Goal: Register for event/course

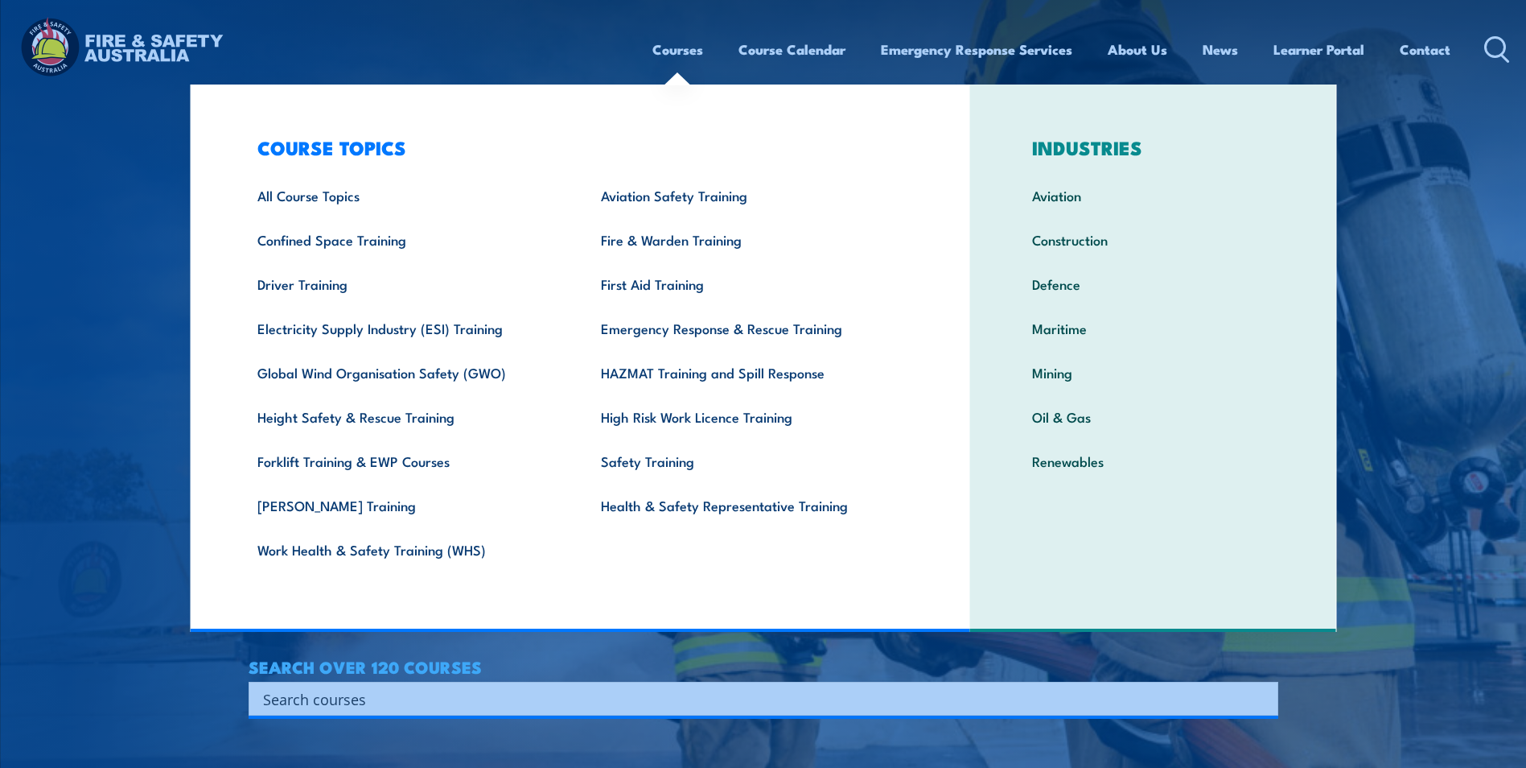
click at [661, 51] on link "Courses" at bounding box center [678, 49] width 51 height 43
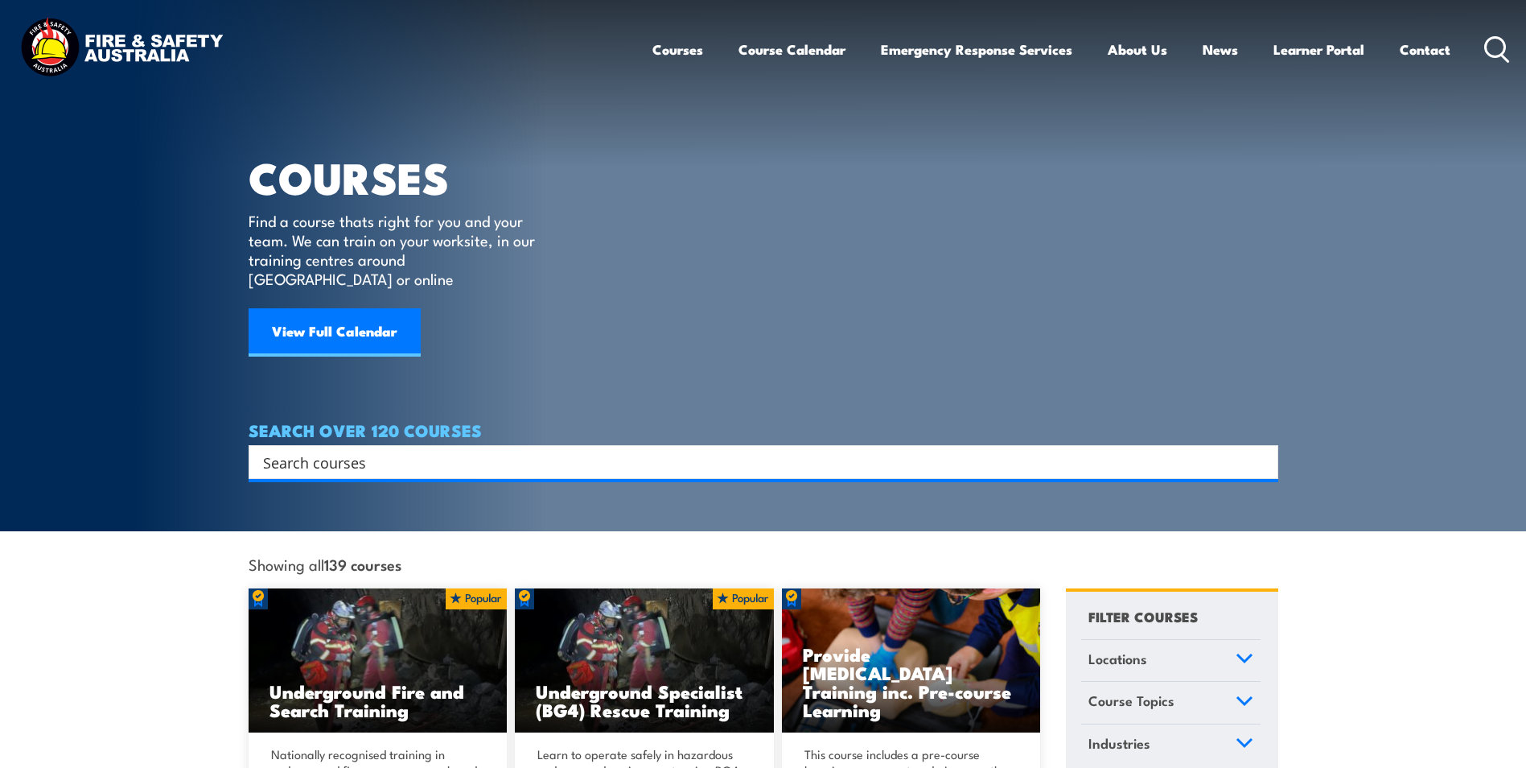
click at [387, 450] on input "Search input" at bounding box center [753, 462] width 980 height 24
paste input "CPPFES2005"
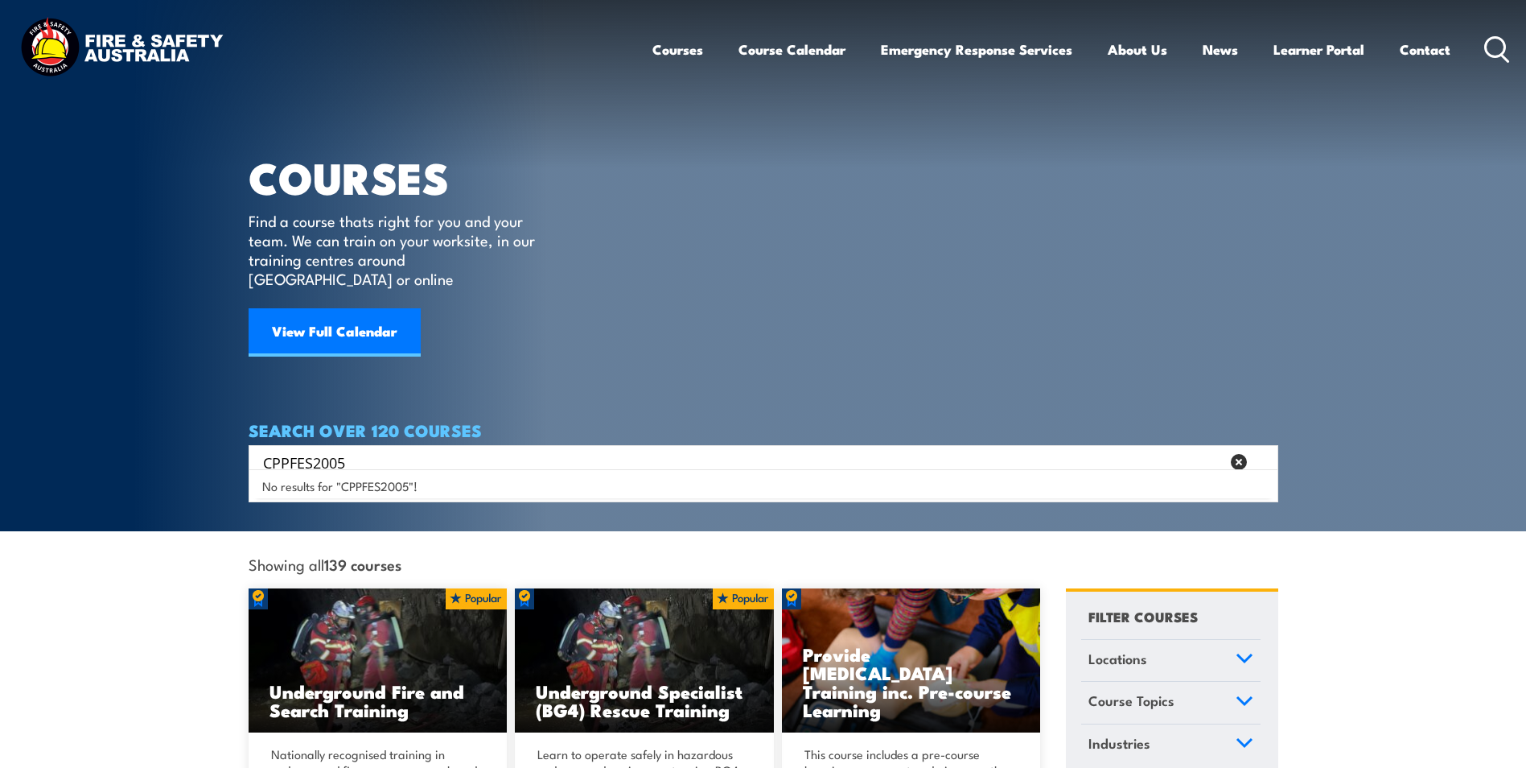
type input "CPPFES2005"
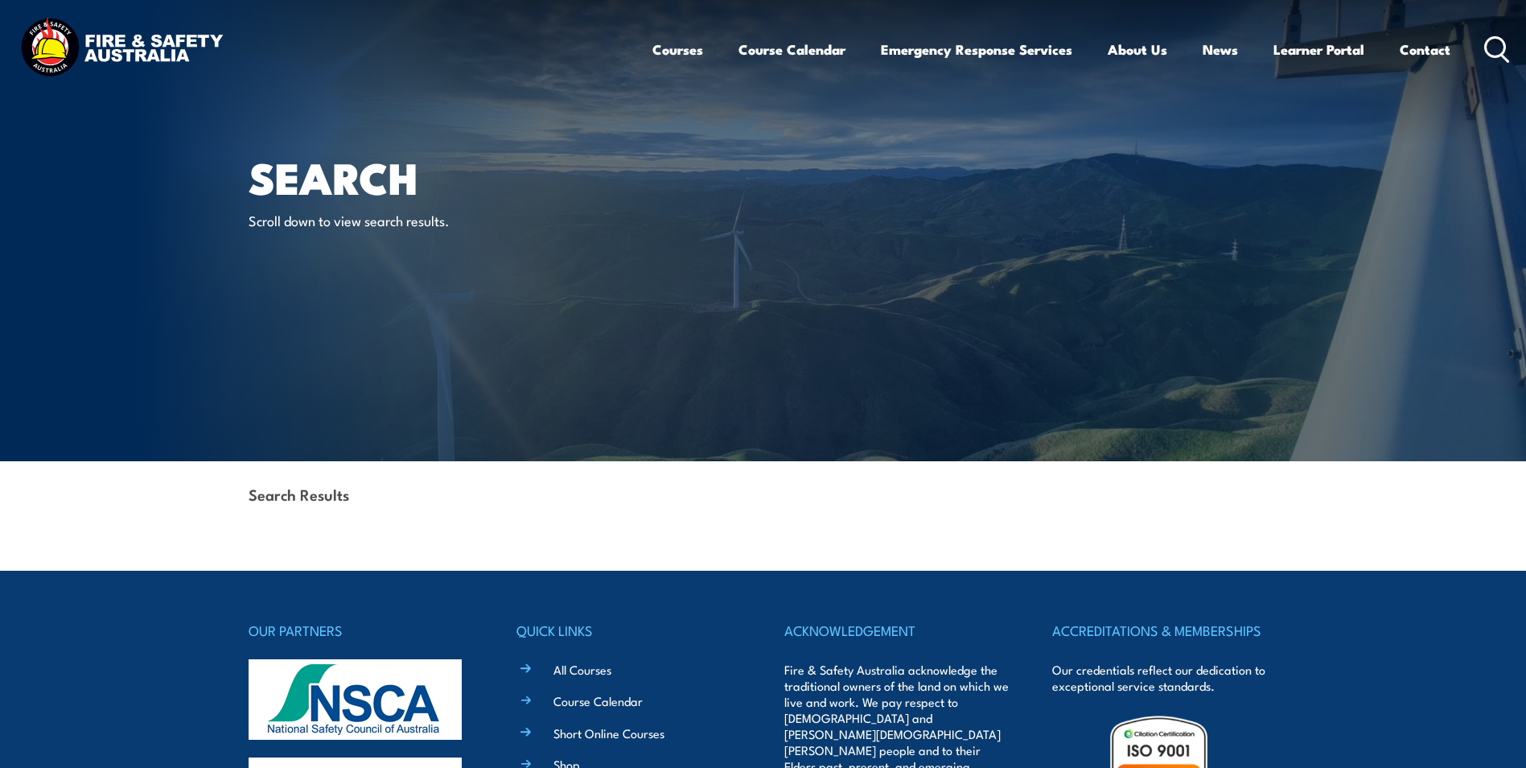
click at [1499, 46] on icon at bounding box center [1498, 49] width 26 height 27
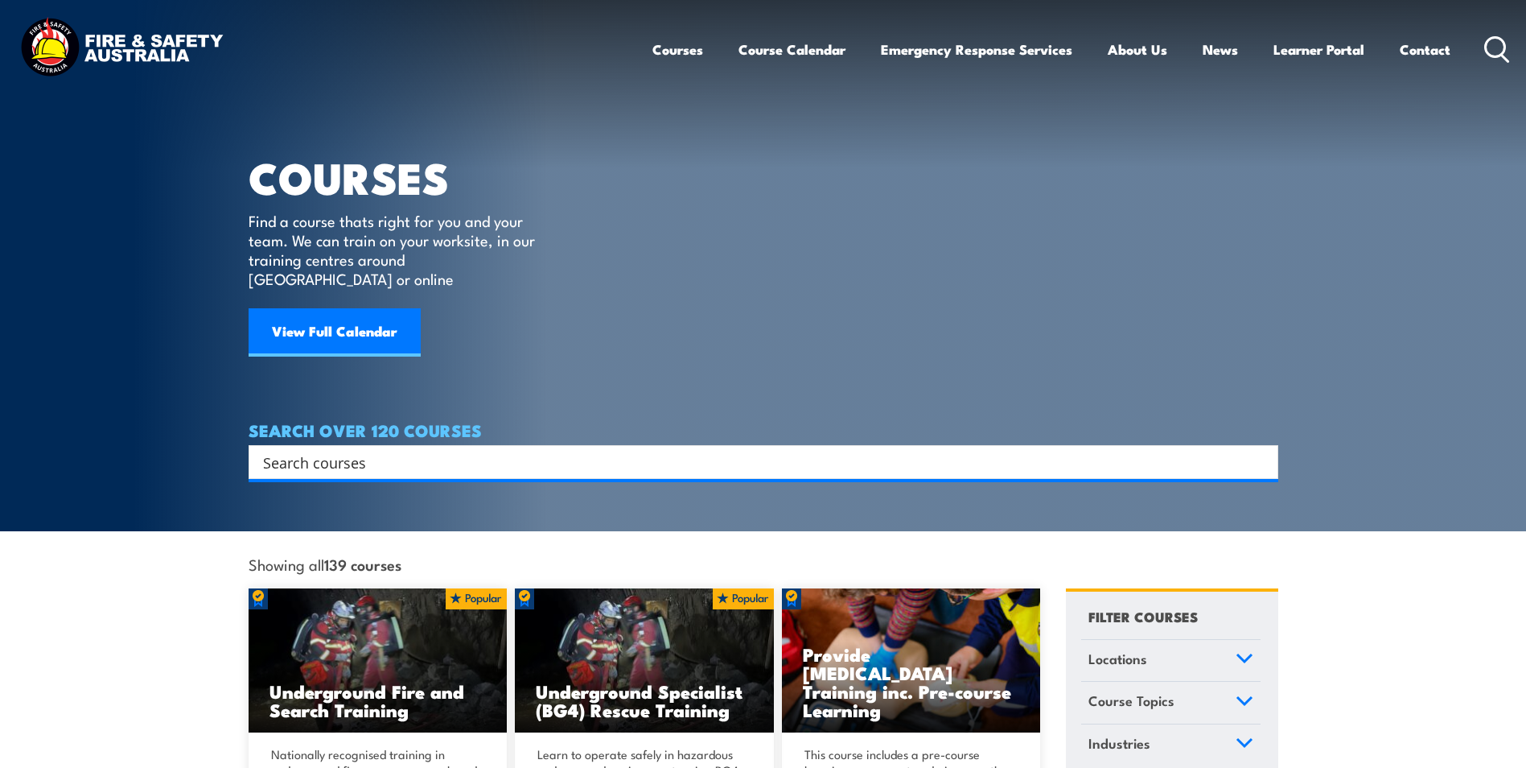
click at [464, 445] on div "Search" at bounding box center [764, 462] width 1030 height 34
click at [459, 450] on input "Search input" at bounding box center [753, 462] width 980 height 24
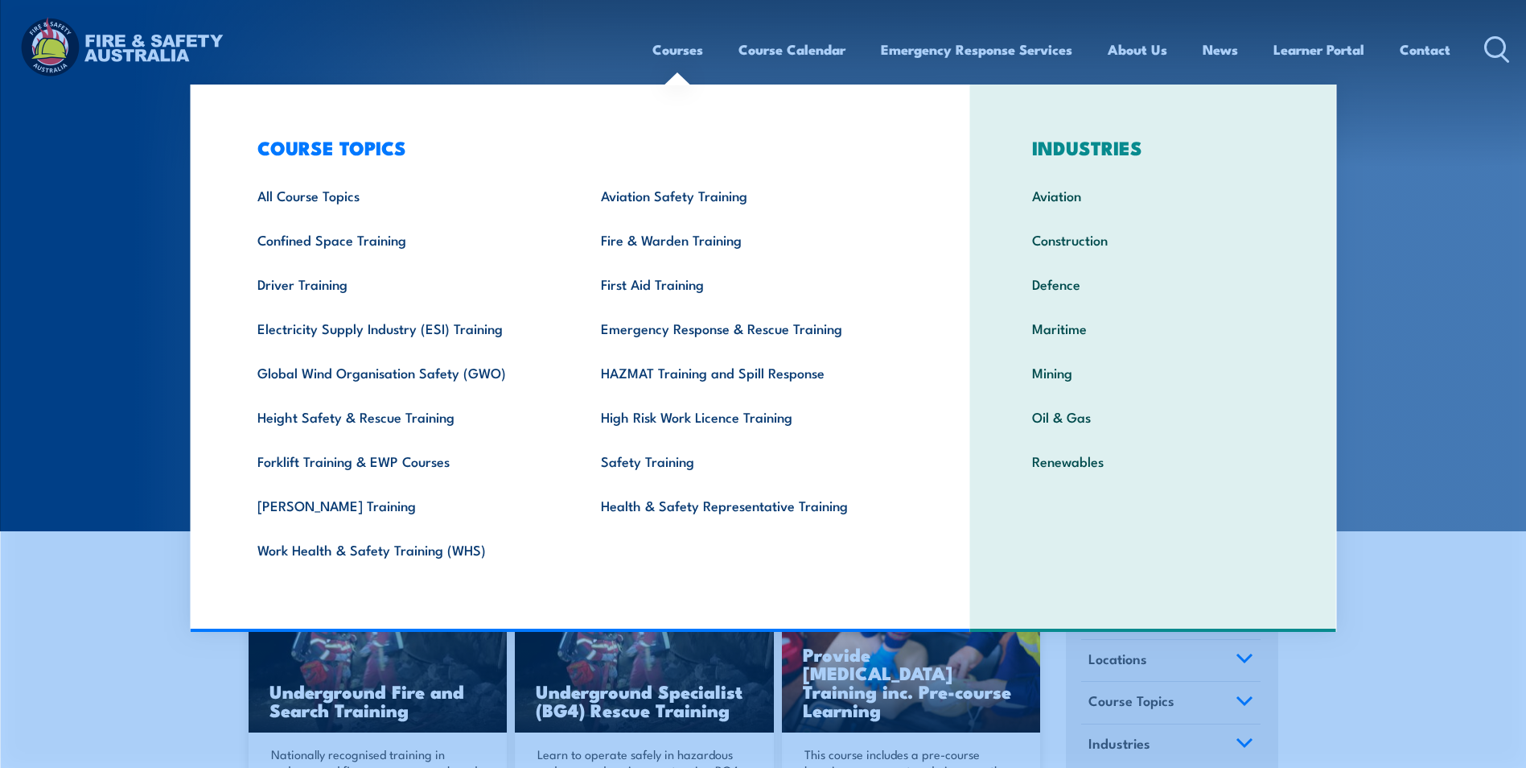
click at [673, 47] on link "Courses" at bounding box center [678, 49] width 51 height 43
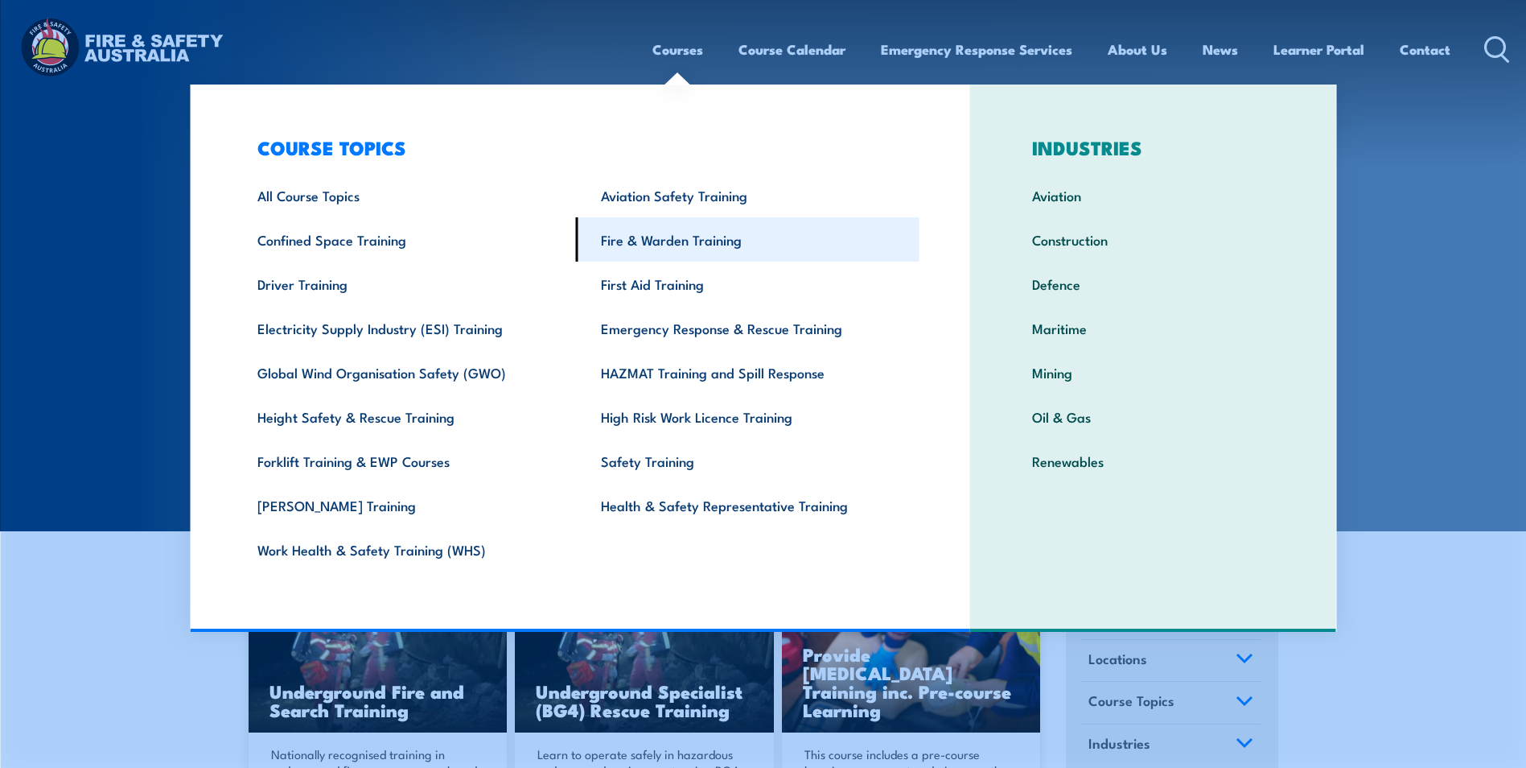
click at [660, 241] on link "Fire & Warden Training" at bounding box center [748, 239] width 344 height 44
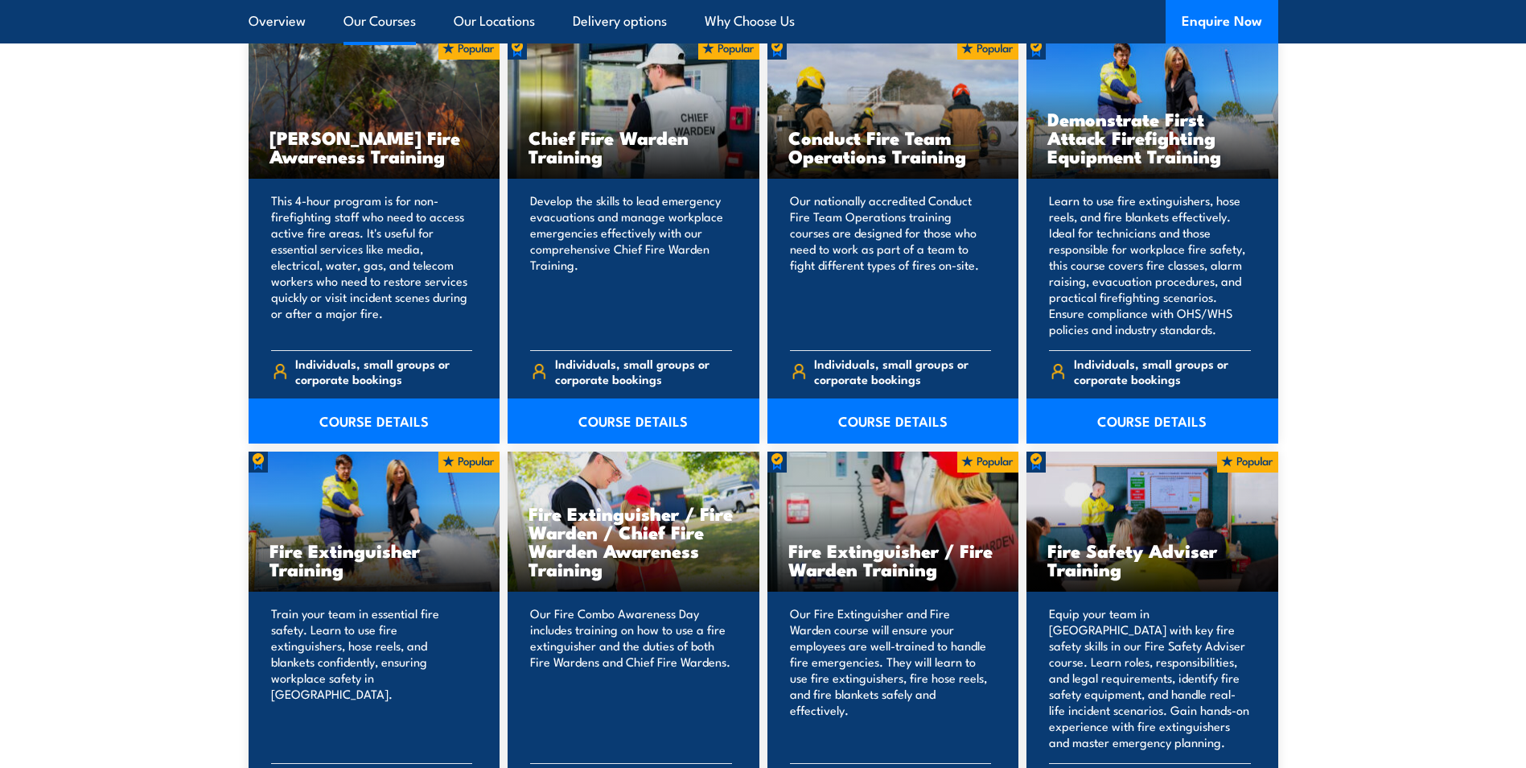
scroll to position [1368, 0]
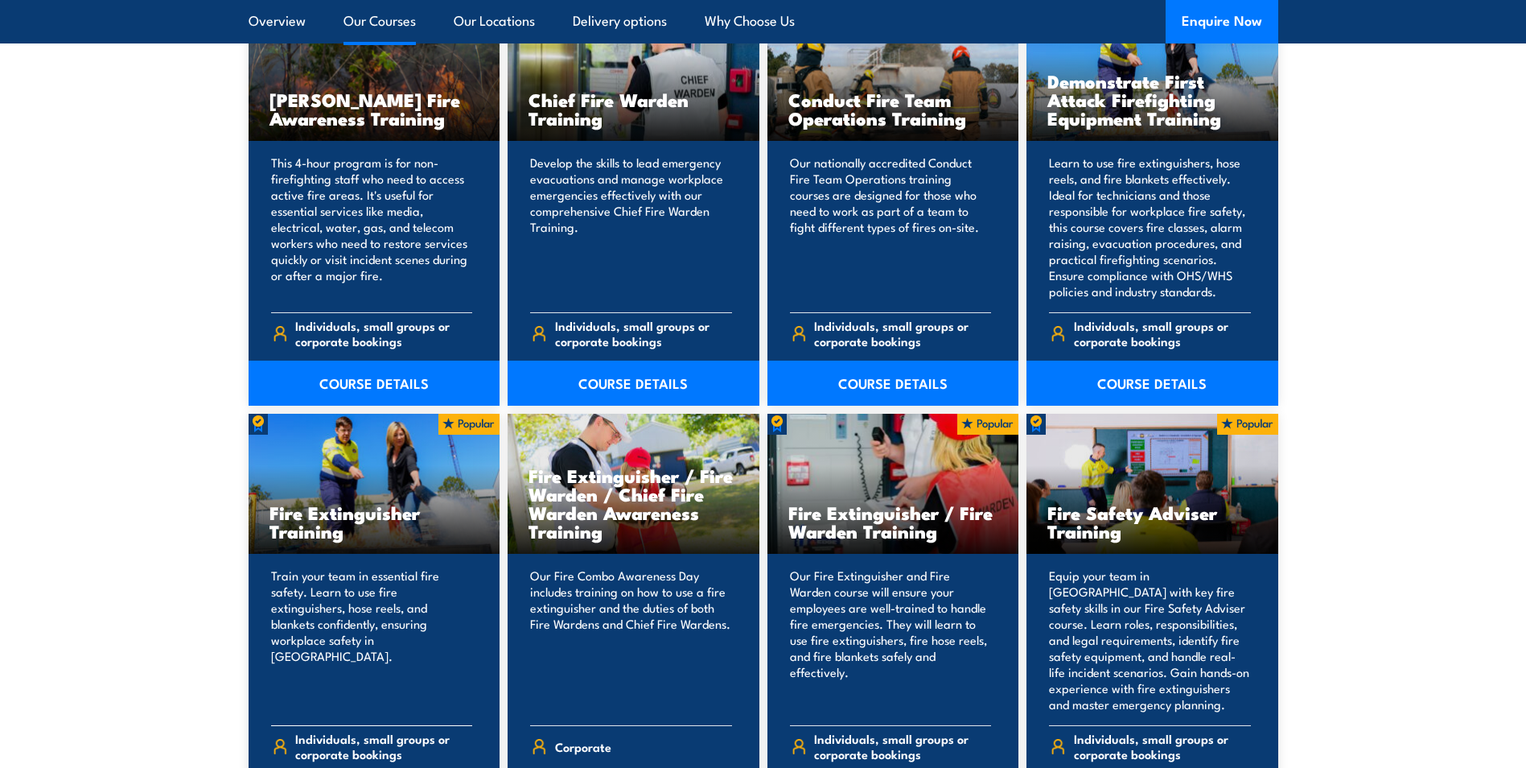
click at [365, 520] on h3 "Fire Extinguisher Training" at bounding box center [375, 521] width 210 height 37
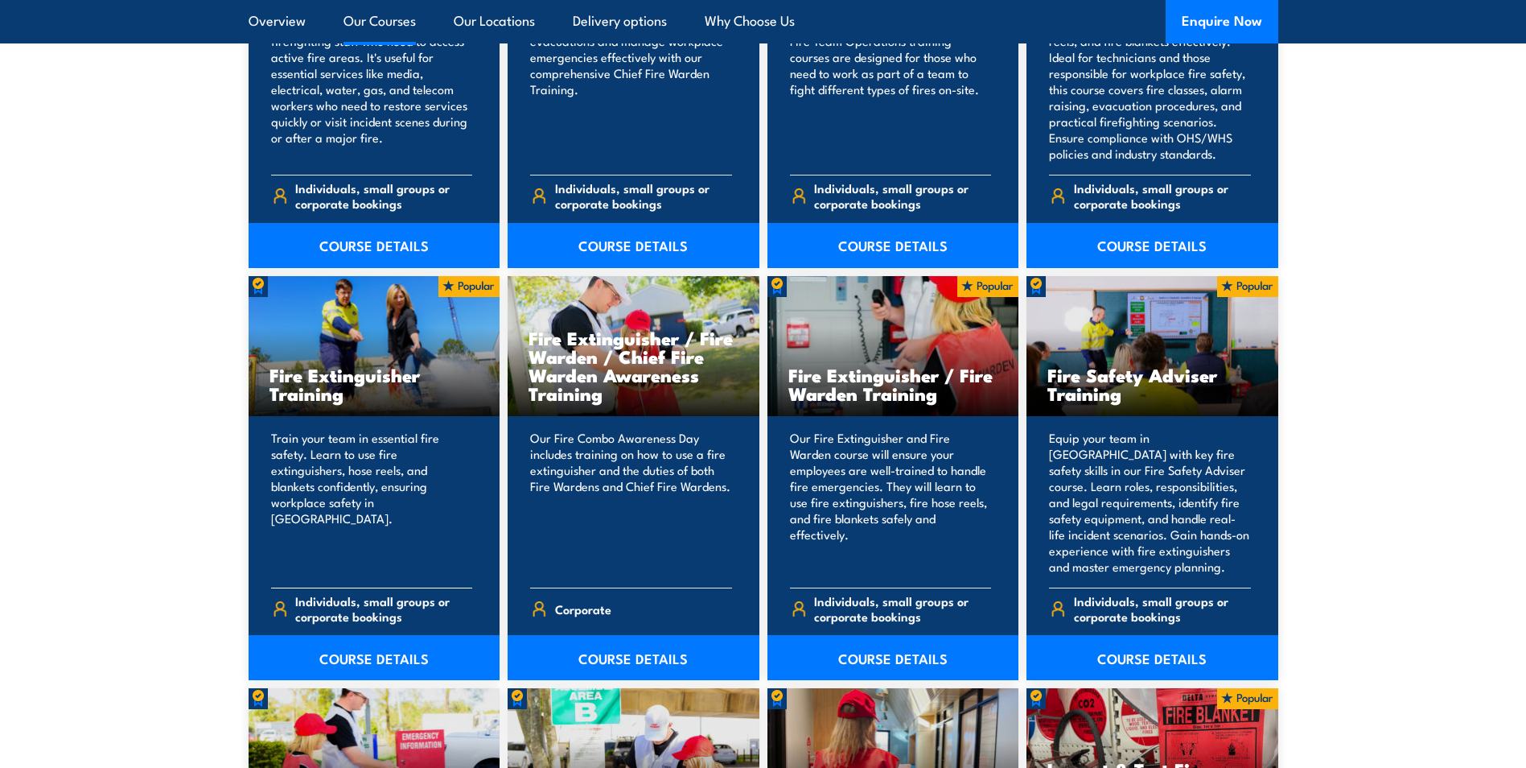
scroll to position [1529, 0]
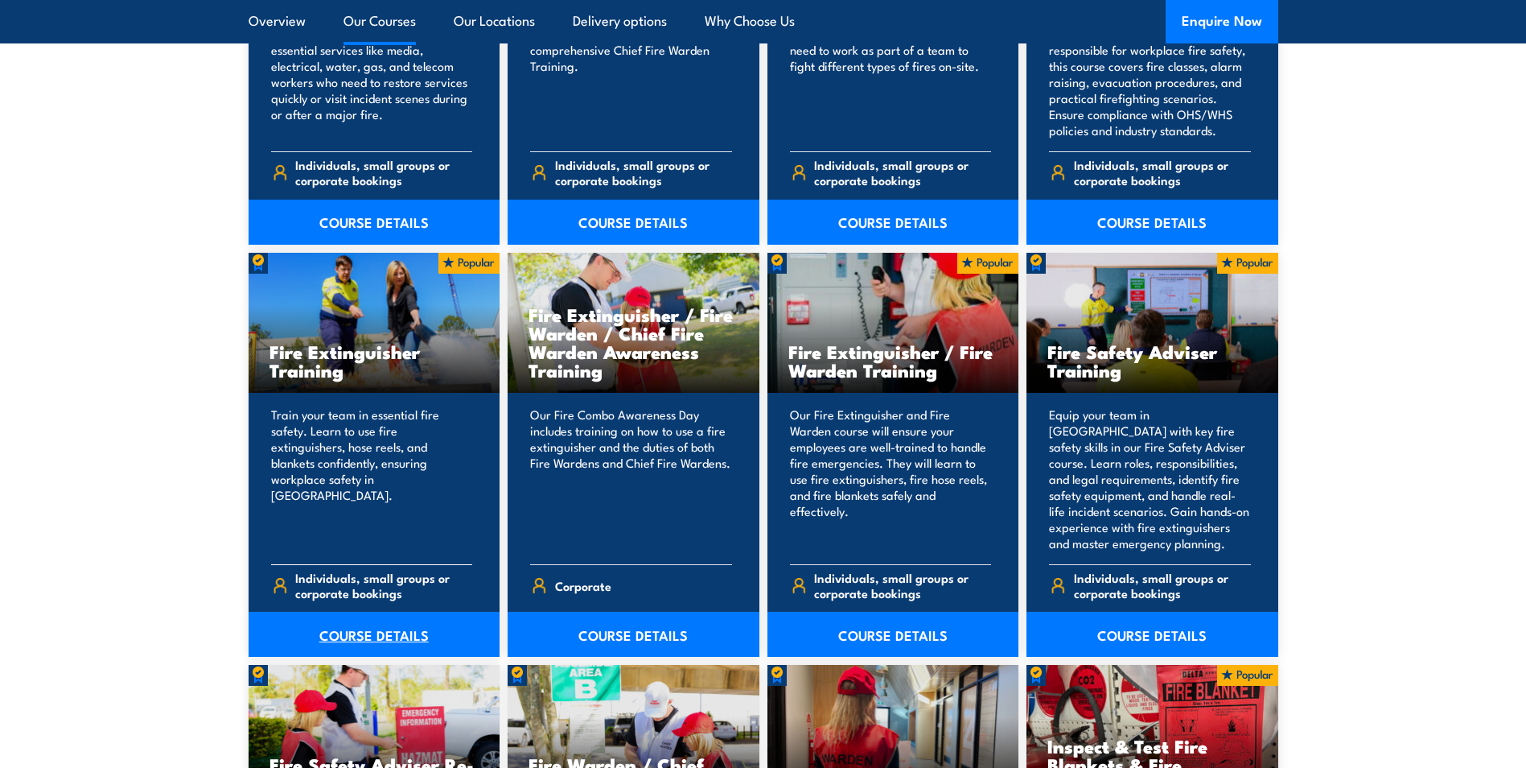
click at [364, 636] on link "COURSE DETAILS" at bounding box center [375, 634] width 252 height 45
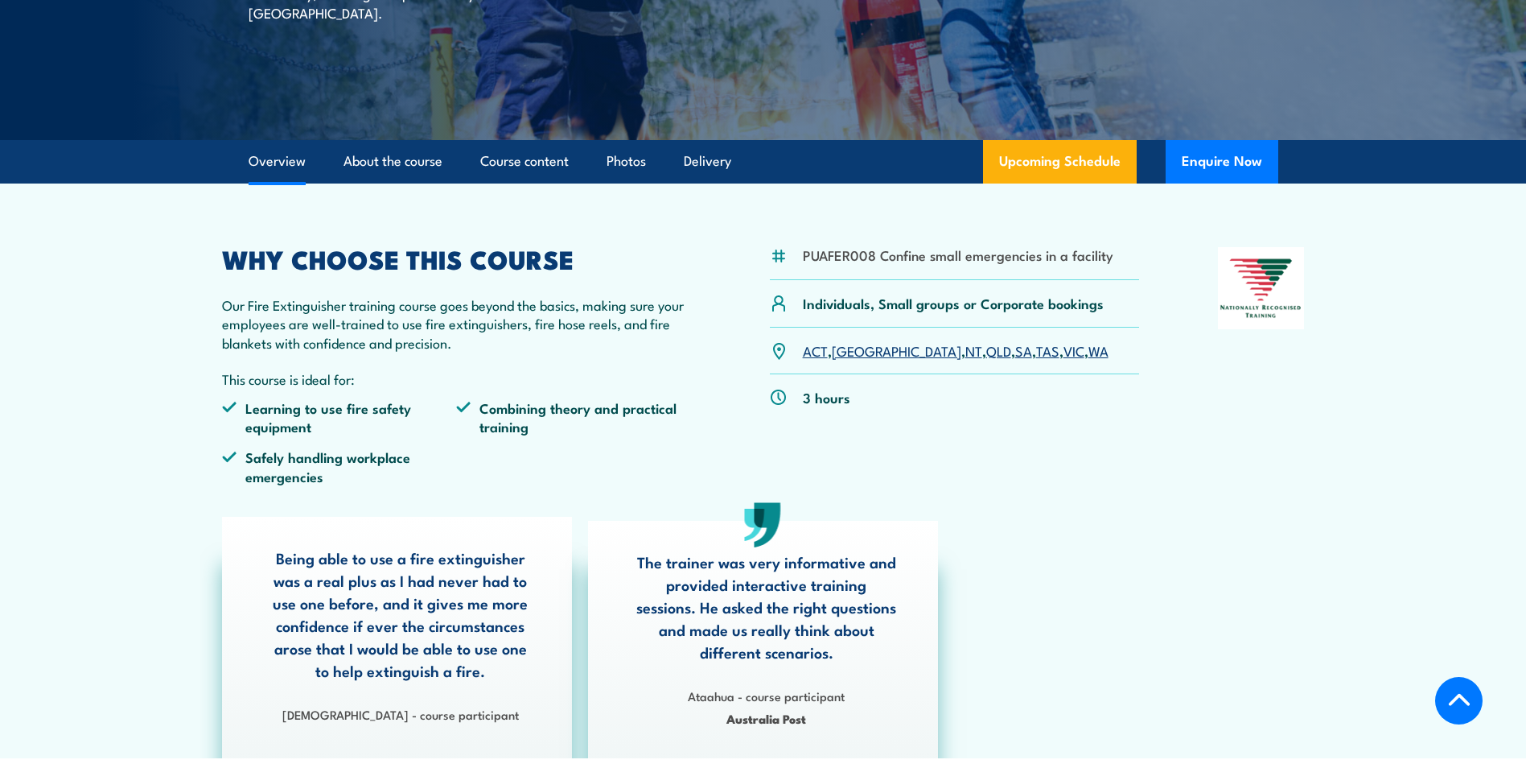
scroll to position [322, 0]
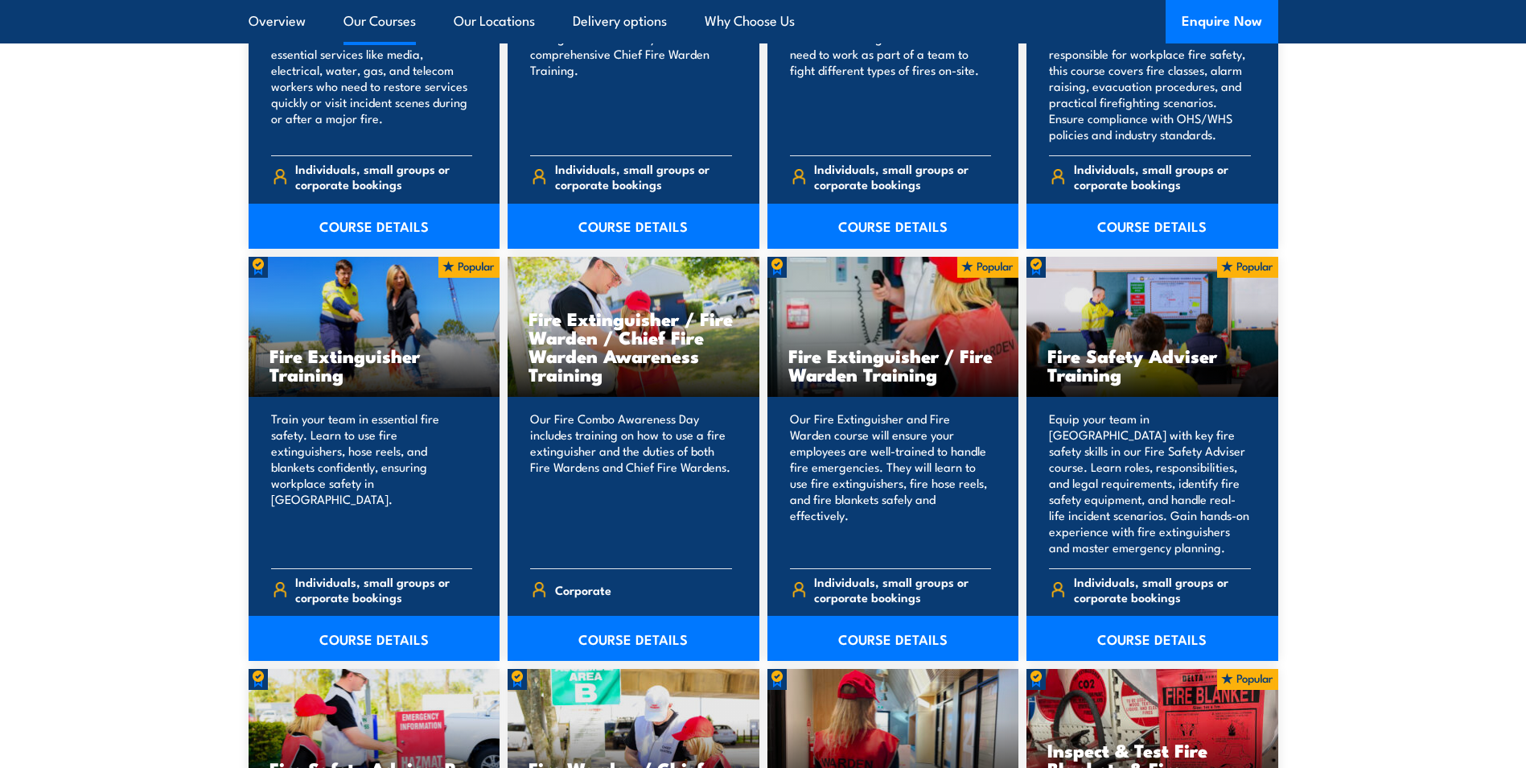
scroll to position [1529, 0]
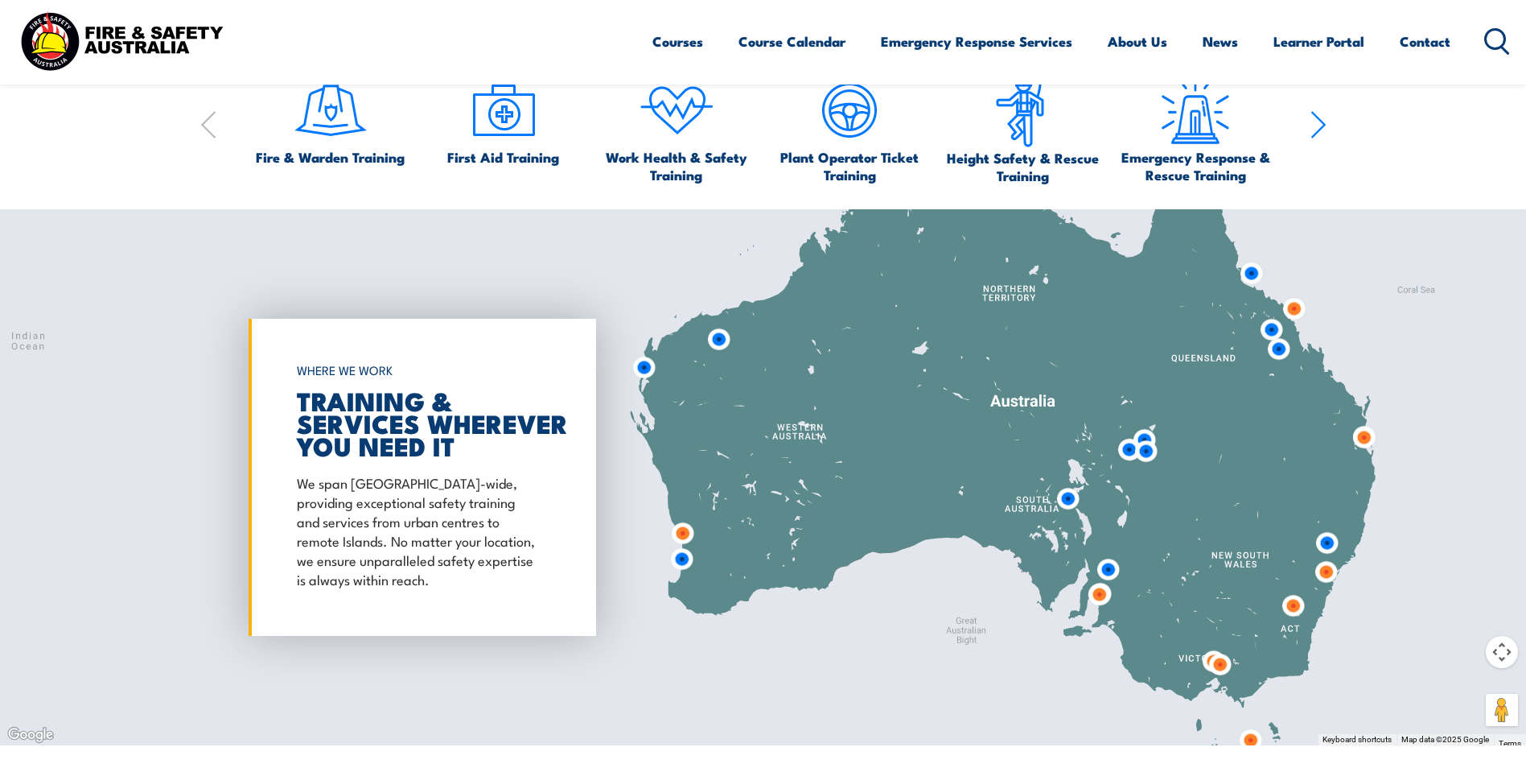
scroll to position [1207, 0]
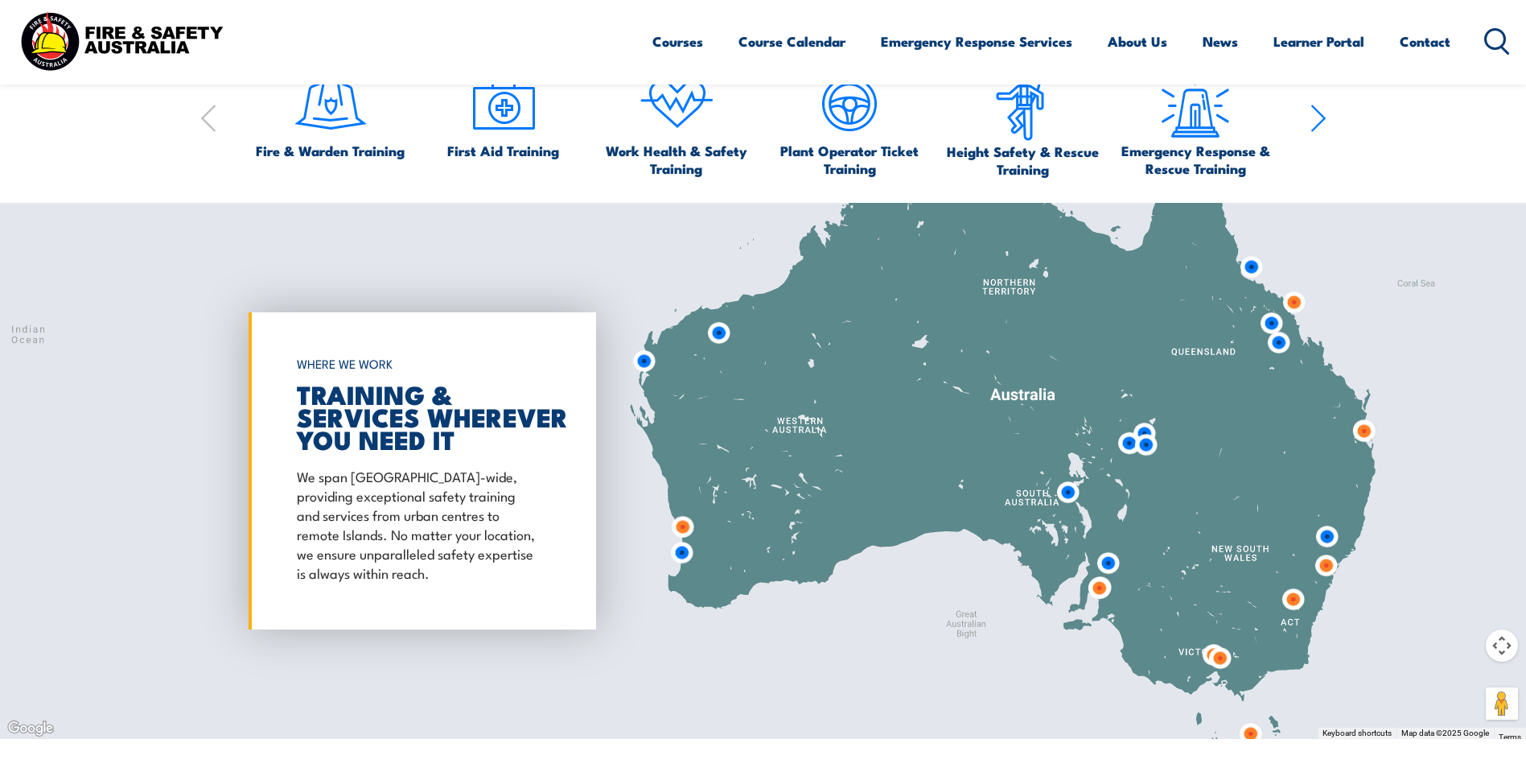
click at [1327, 563] on img at bounding box center [1326, 565] width 43 height 43
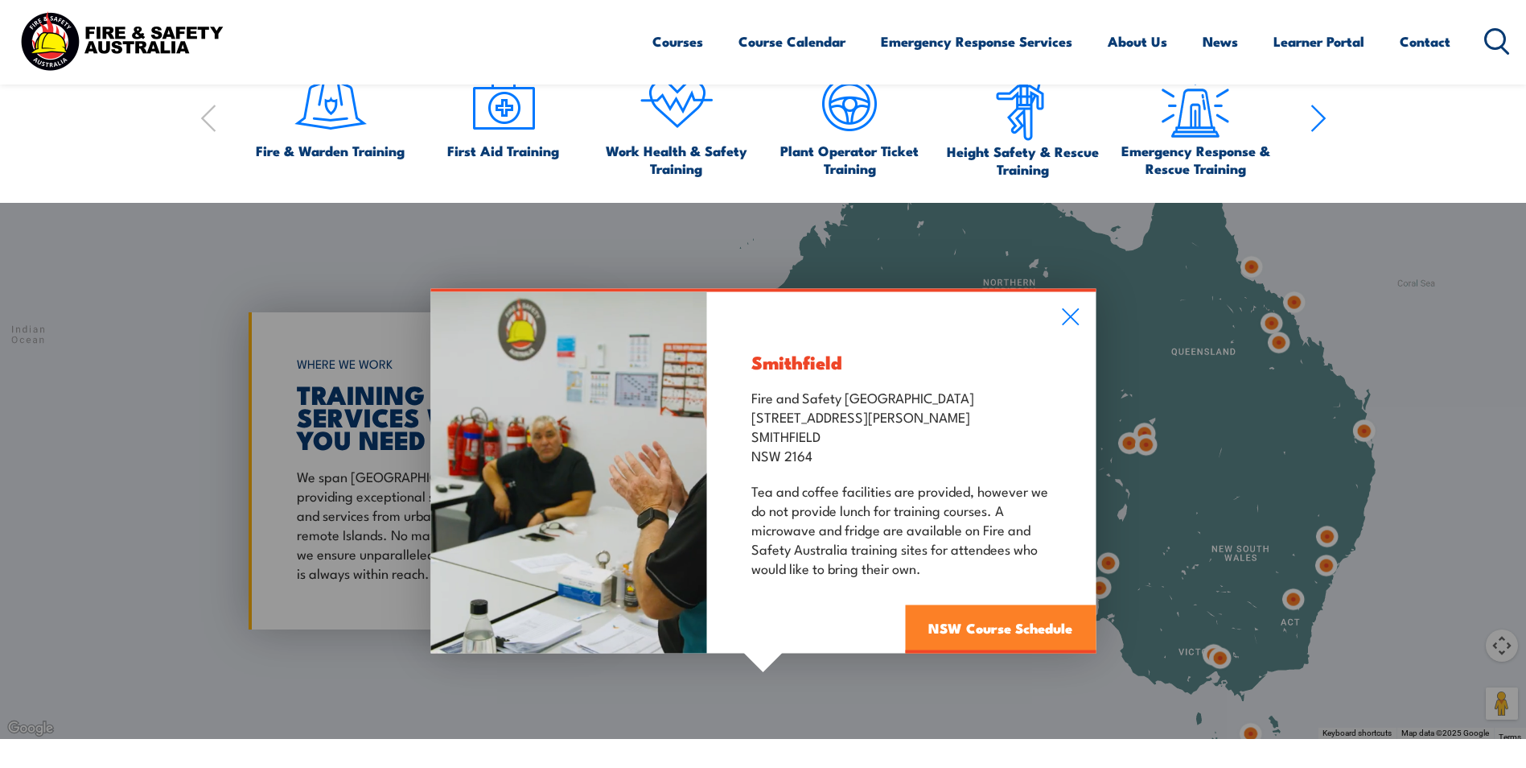
click at [1043, 636] on link "NSW Course Schedule" at bounding box center [1000, 628] width 191 height 48
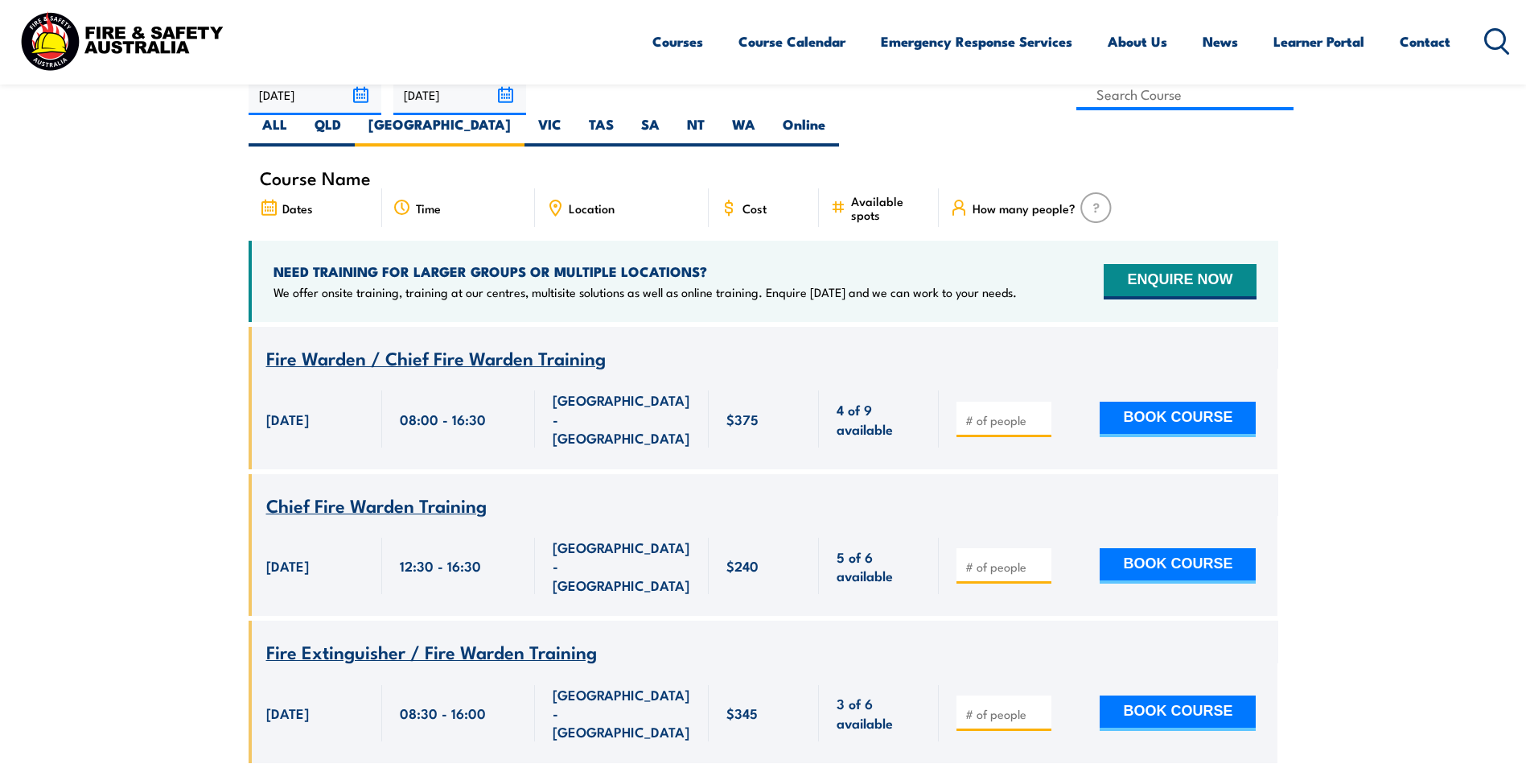
scroll to position [531, 0]
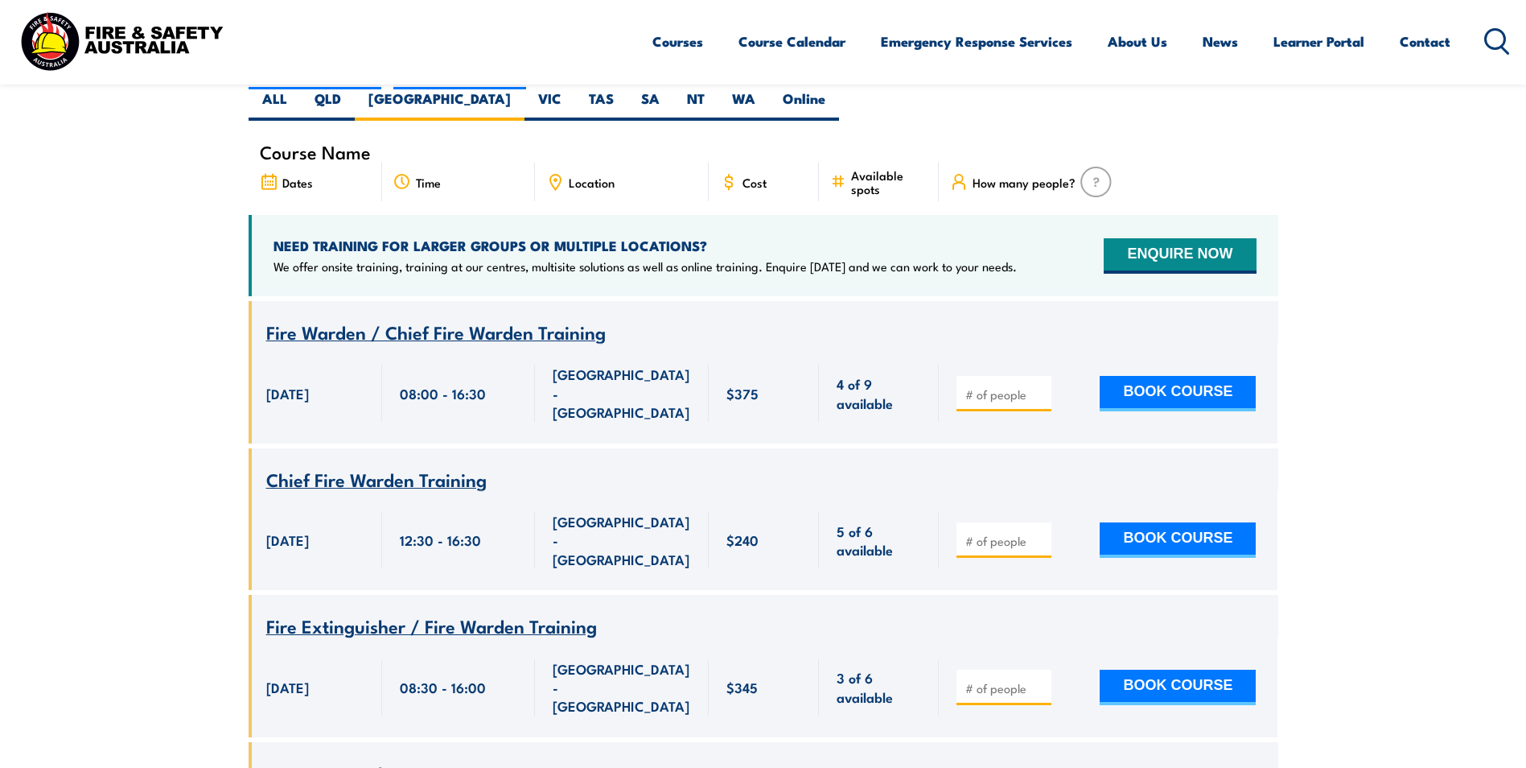
click at [385, 612] on span "Fire Extinguisher / Fire Warden Training" at bounding box center [431, 625] width 331 height 27
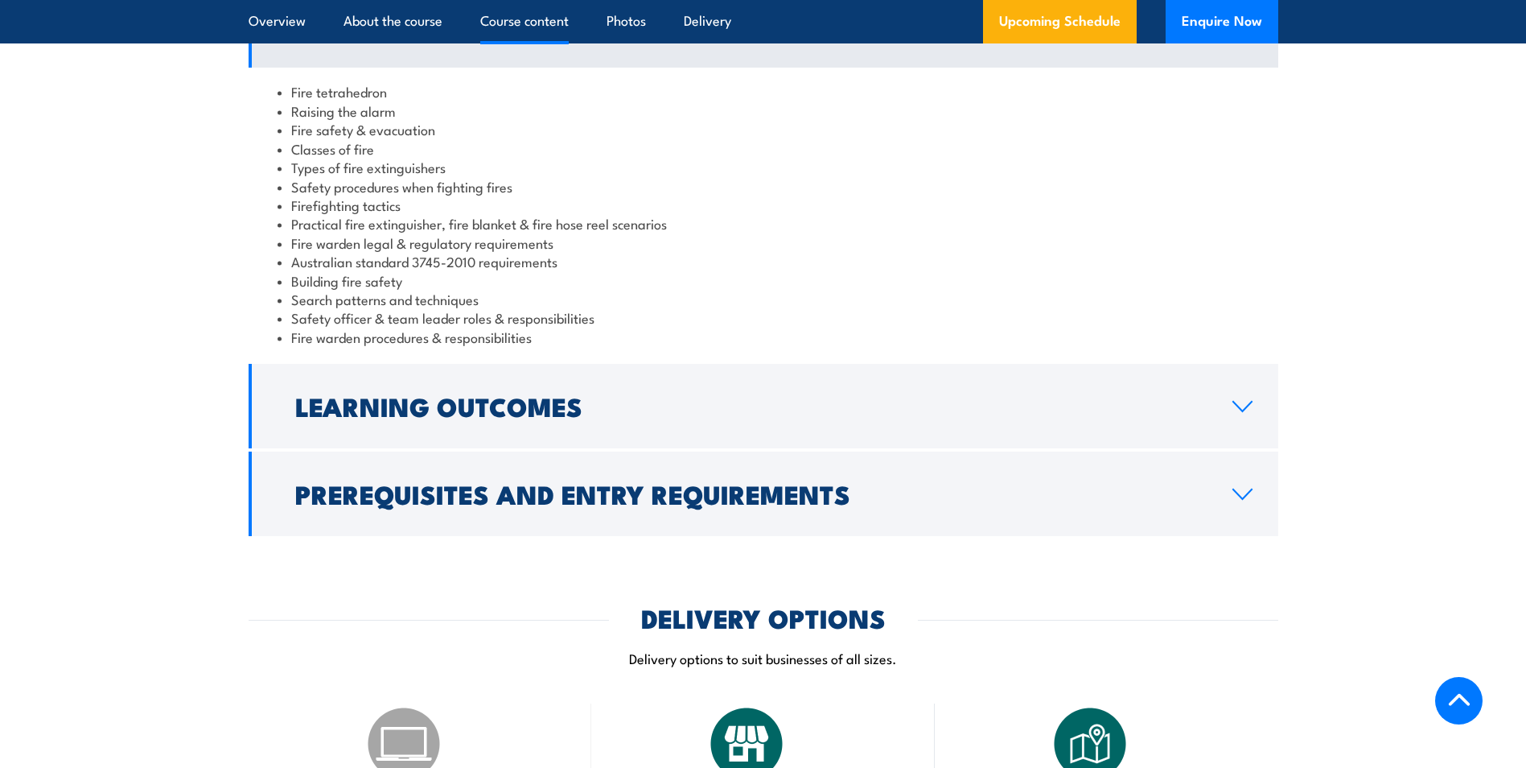
scroll to position [1609, 0]
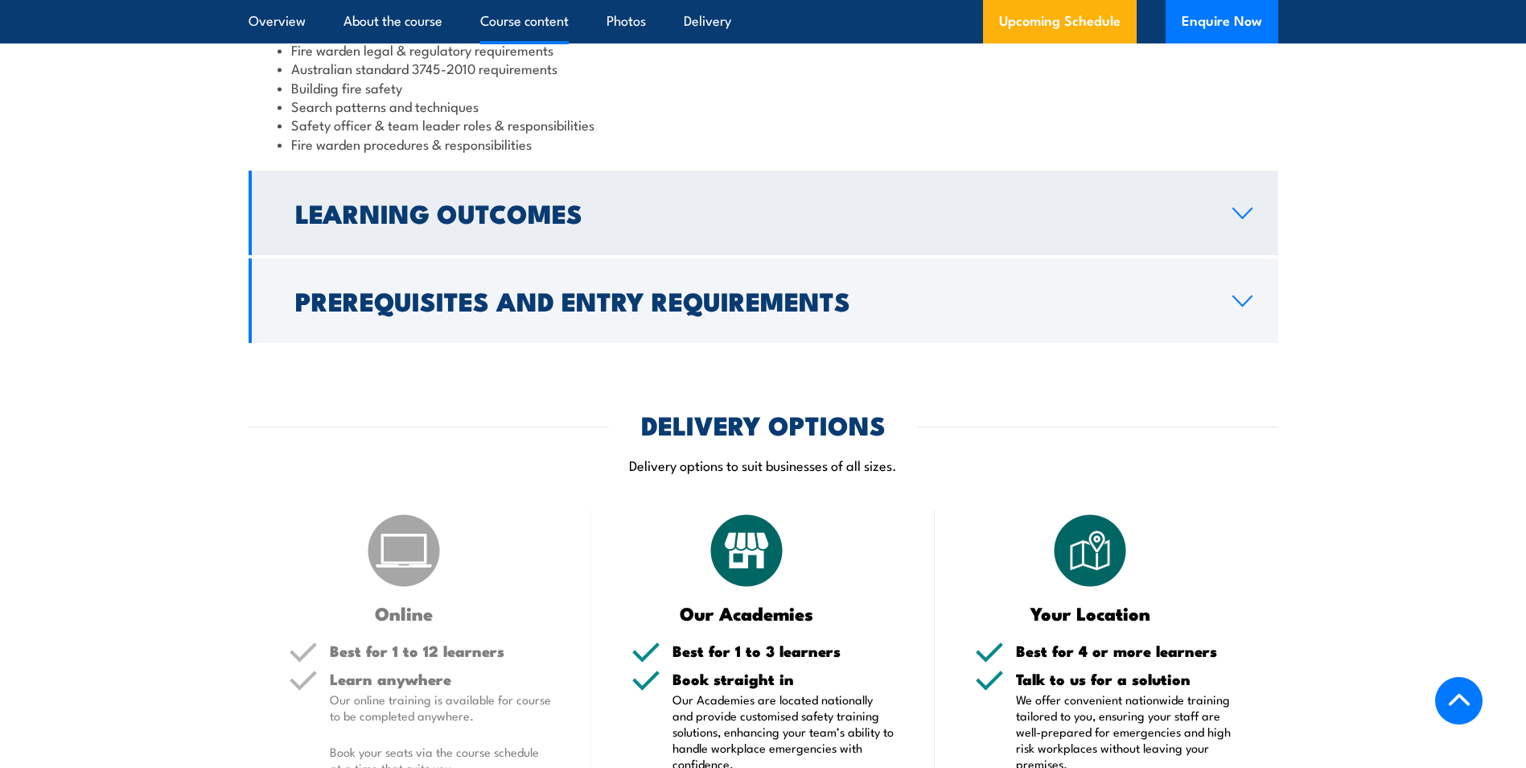
click at [488, 223] on h2 "Learning Outcomes" at bounding box center [751, 212] width 912 height 23
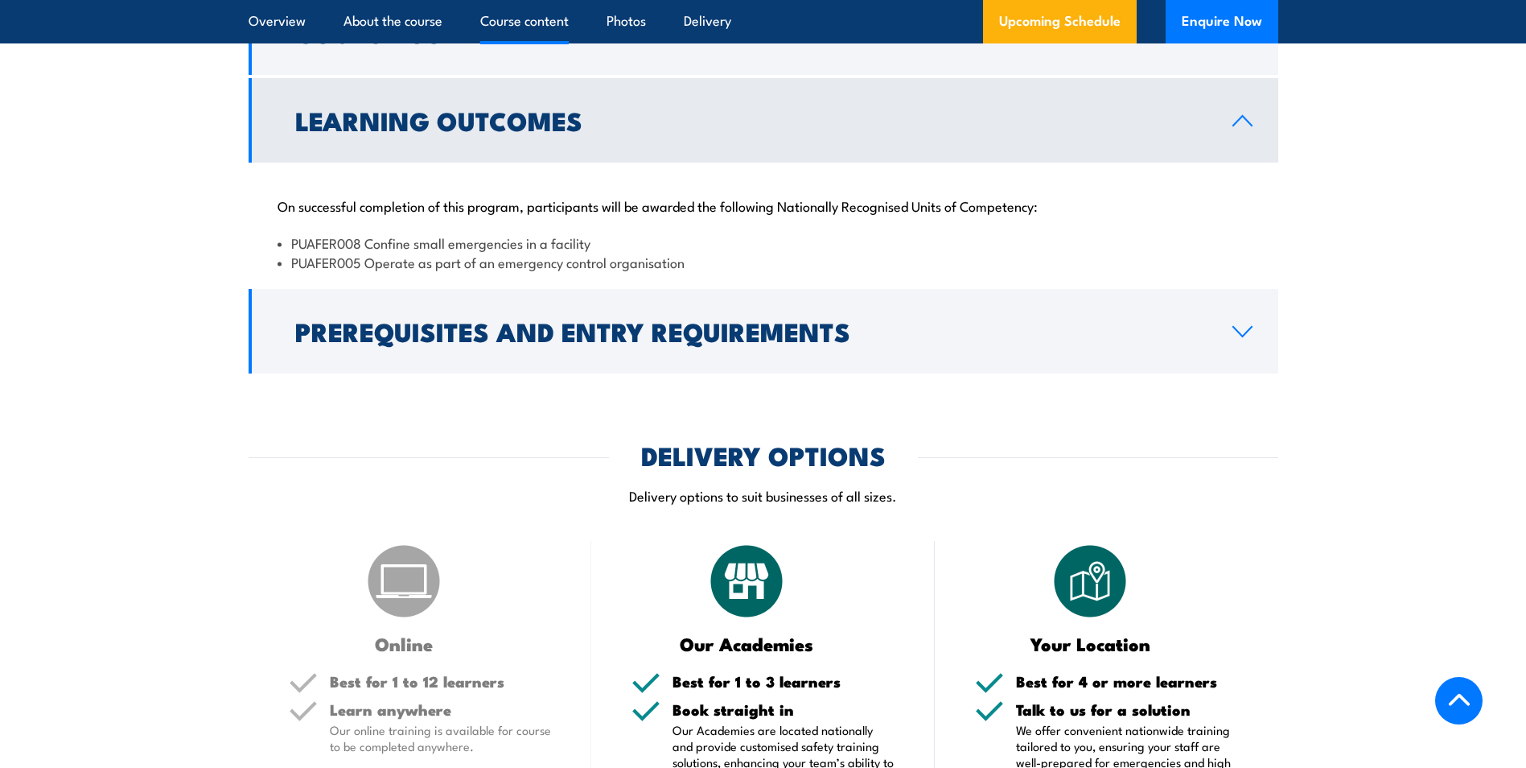
scroll to position [1406, 0]
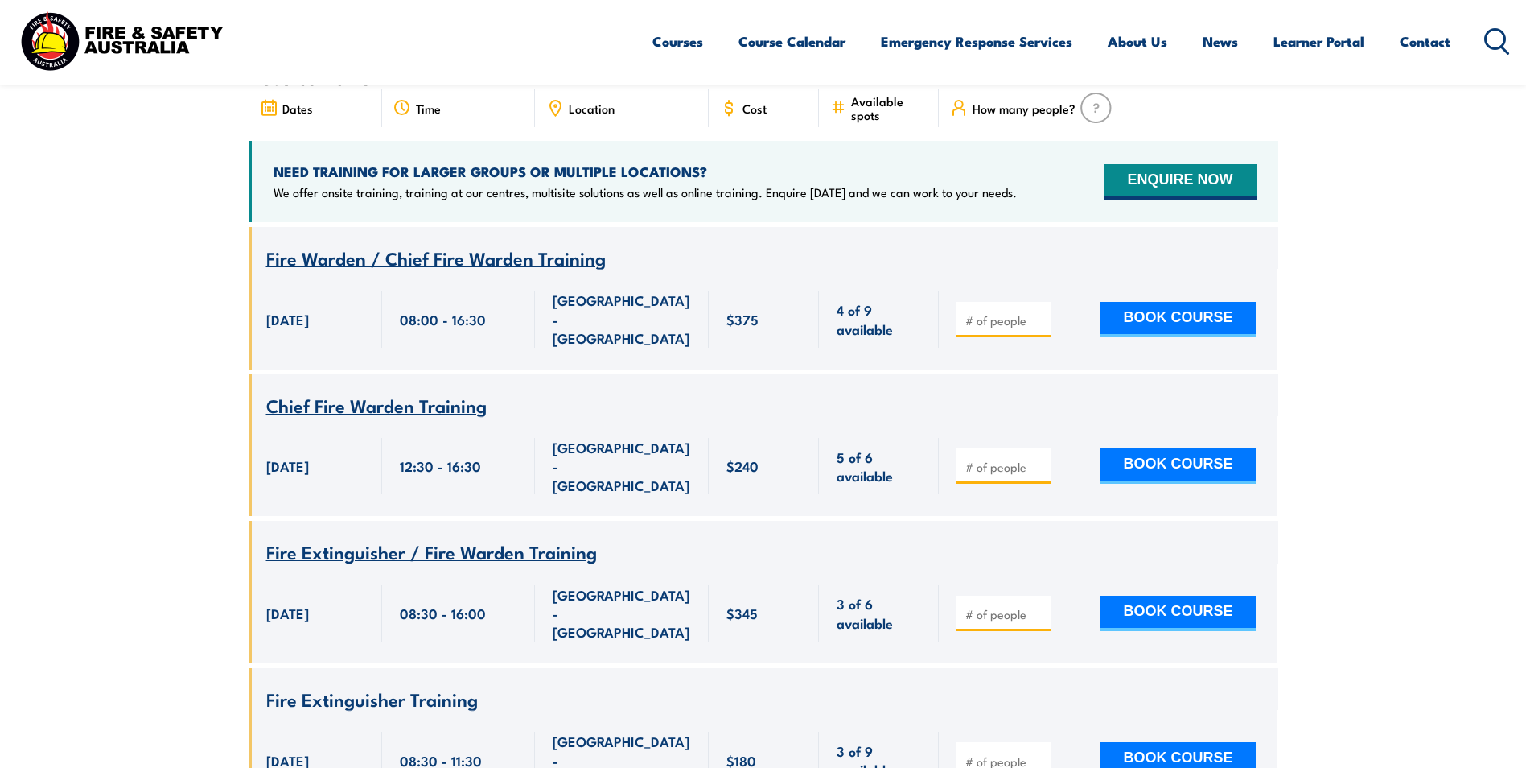
scroll to position [612, 0]
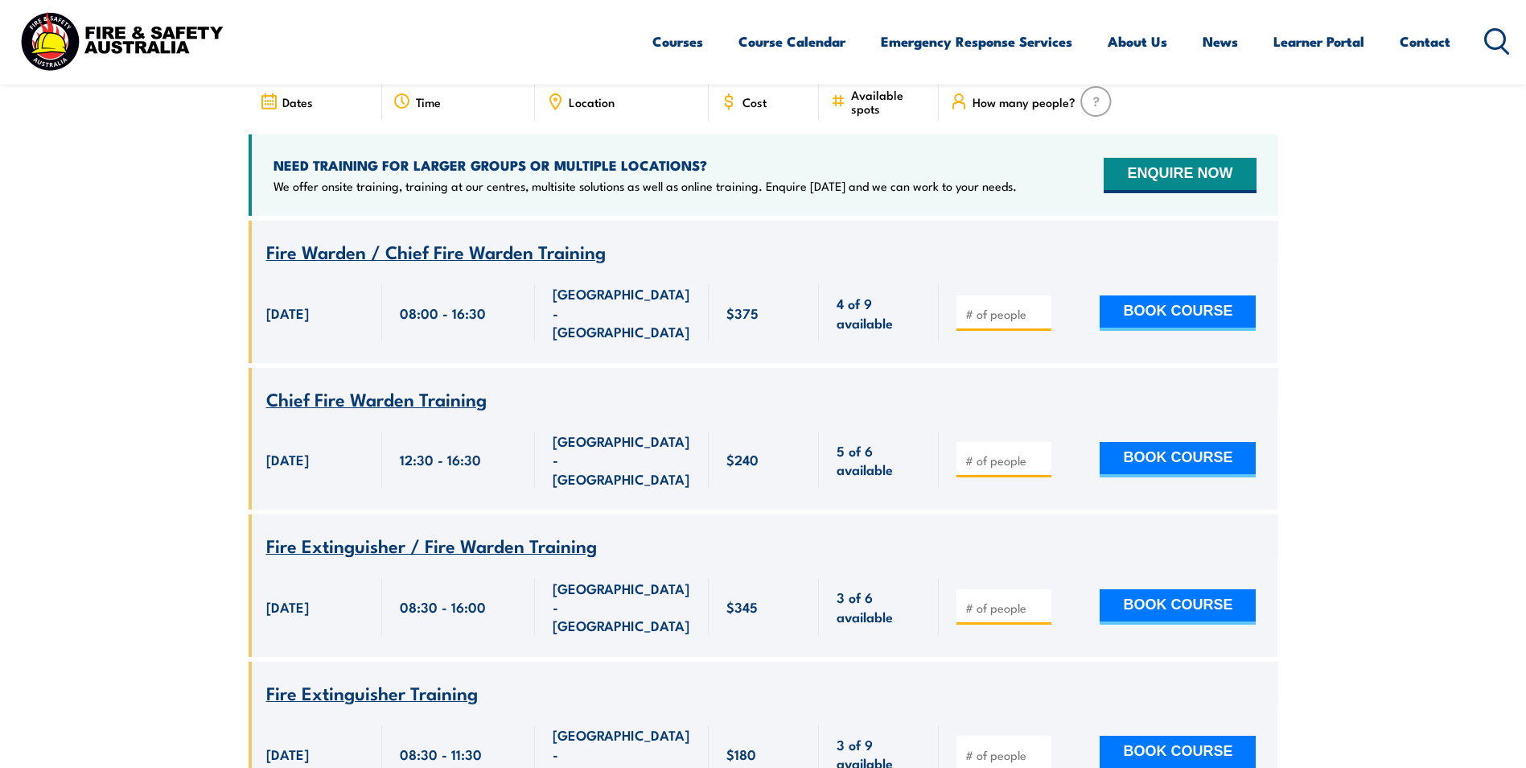
click at [400, 678] on span "Fire Extinguisher Training" at bounding box center [372, 691] width 212 height 27
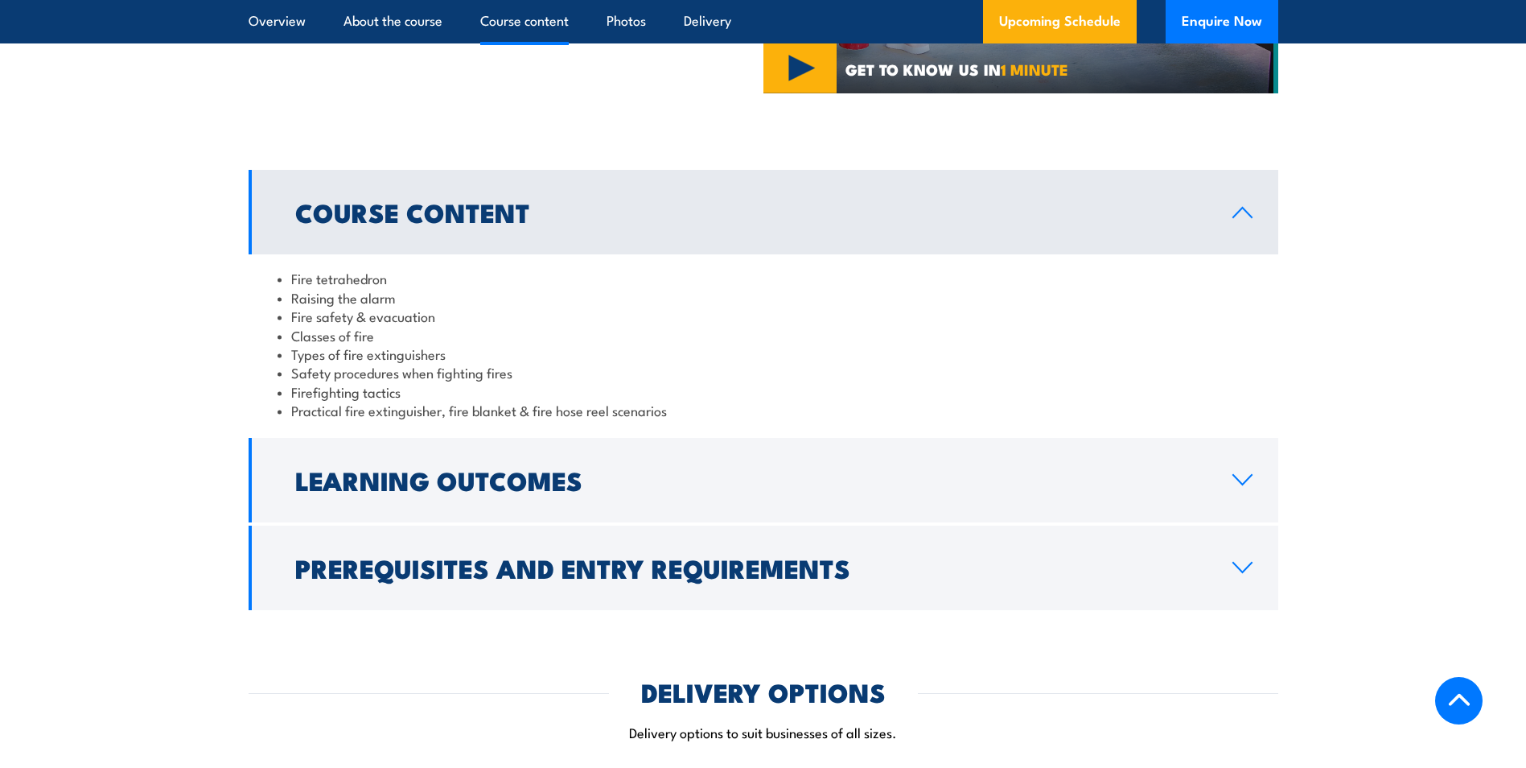
scroll to position [1448, 0]
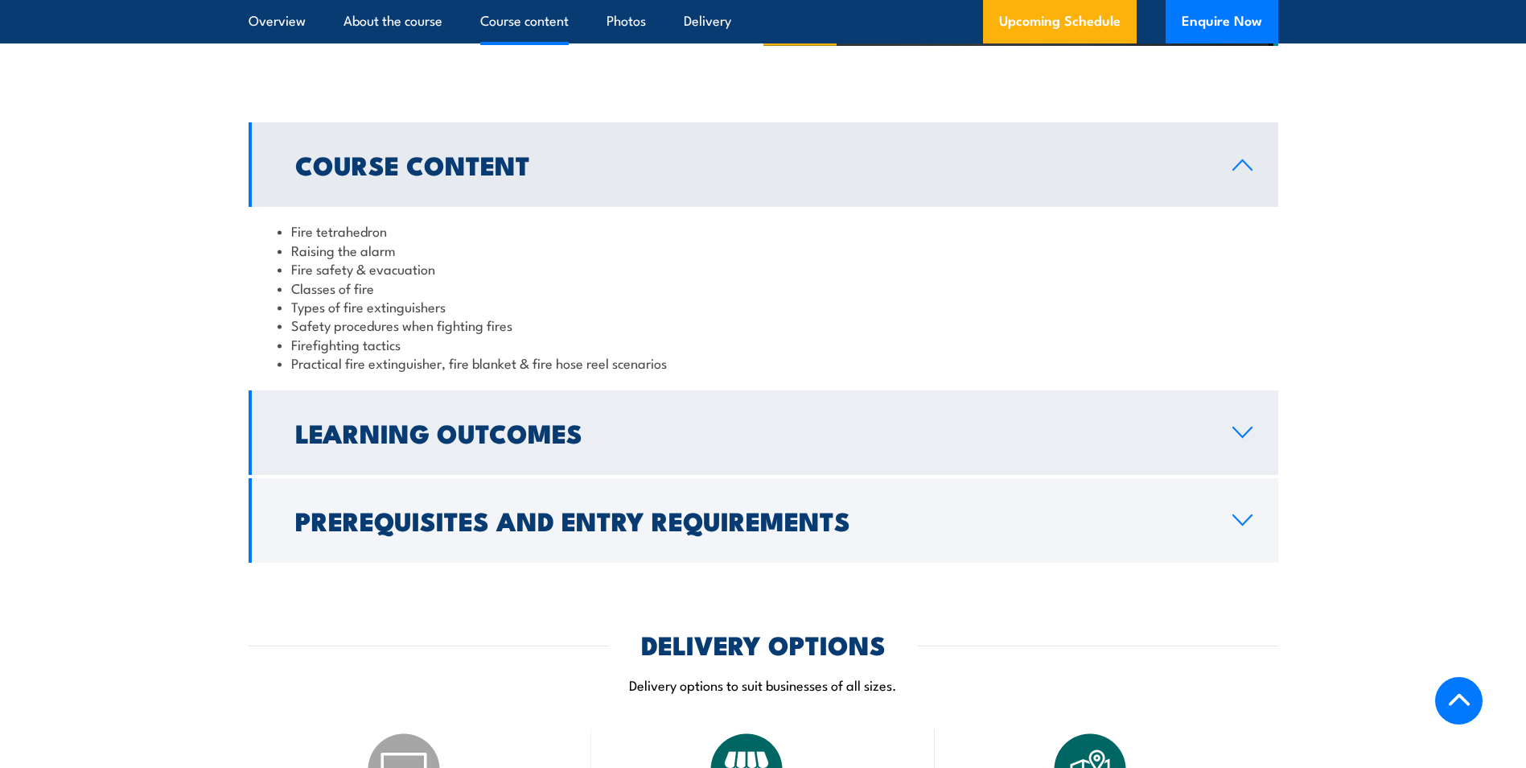
click at [445, 437] on h2 "Learning Outcomes" at bounding box center [751, 432] width 912 height 23
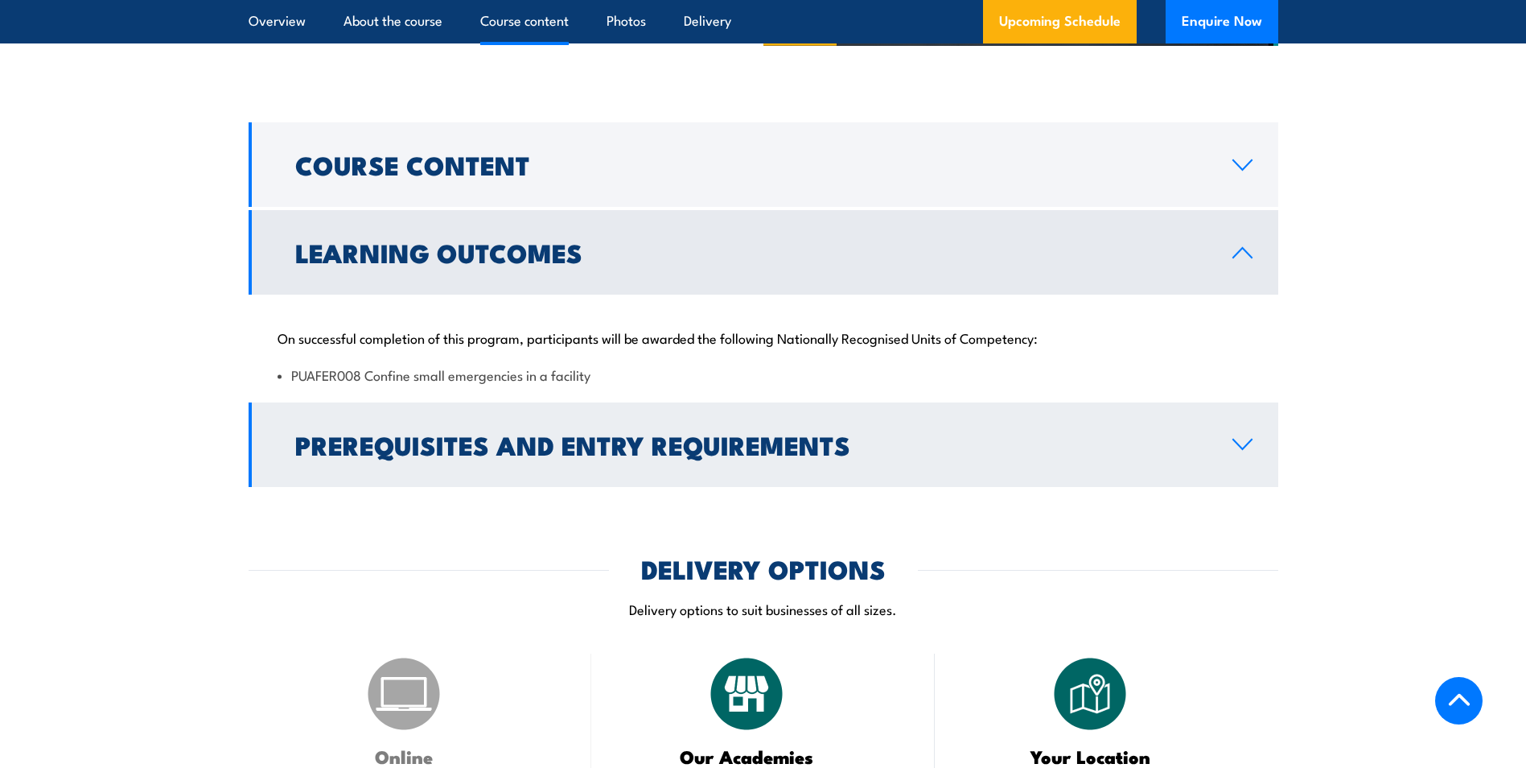
click at [449, 434] on h2 "Prerequisites and Entry Requirements" at bounding box center [751, 444] width 912 height 23
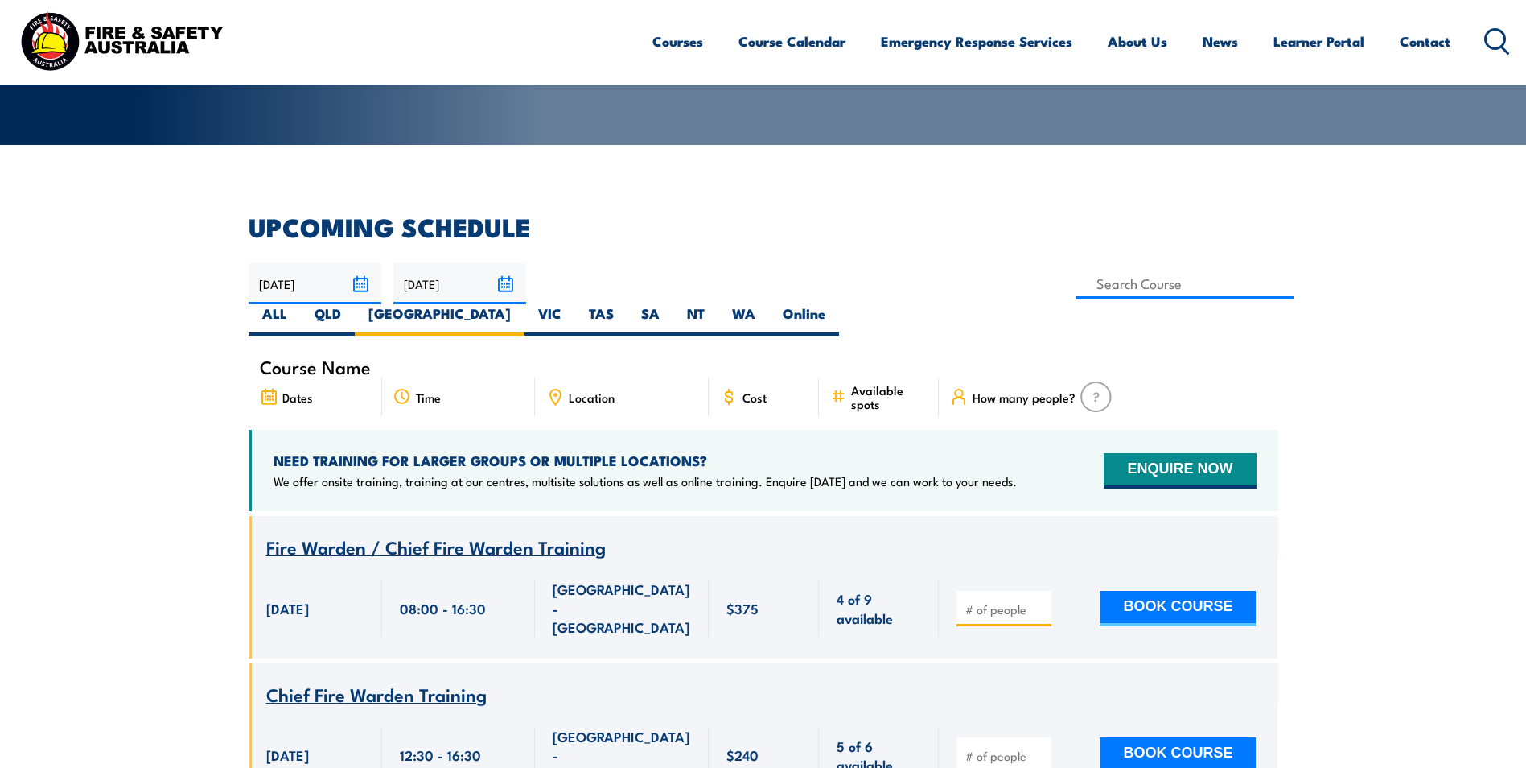
scroll to position [370, 0]
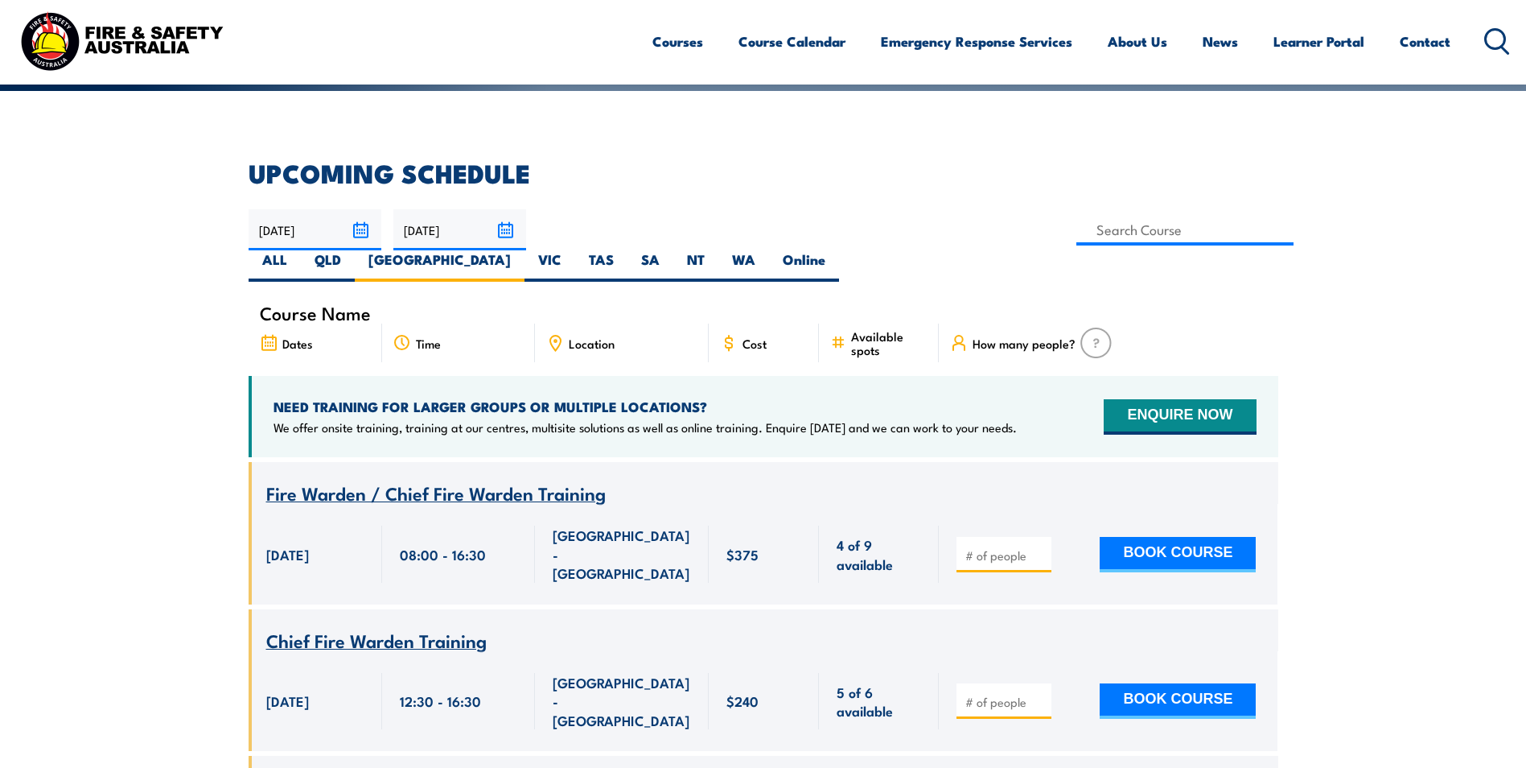
click at [1489, 43] on icon at bounding box center [1498, 41] width 26 height 27
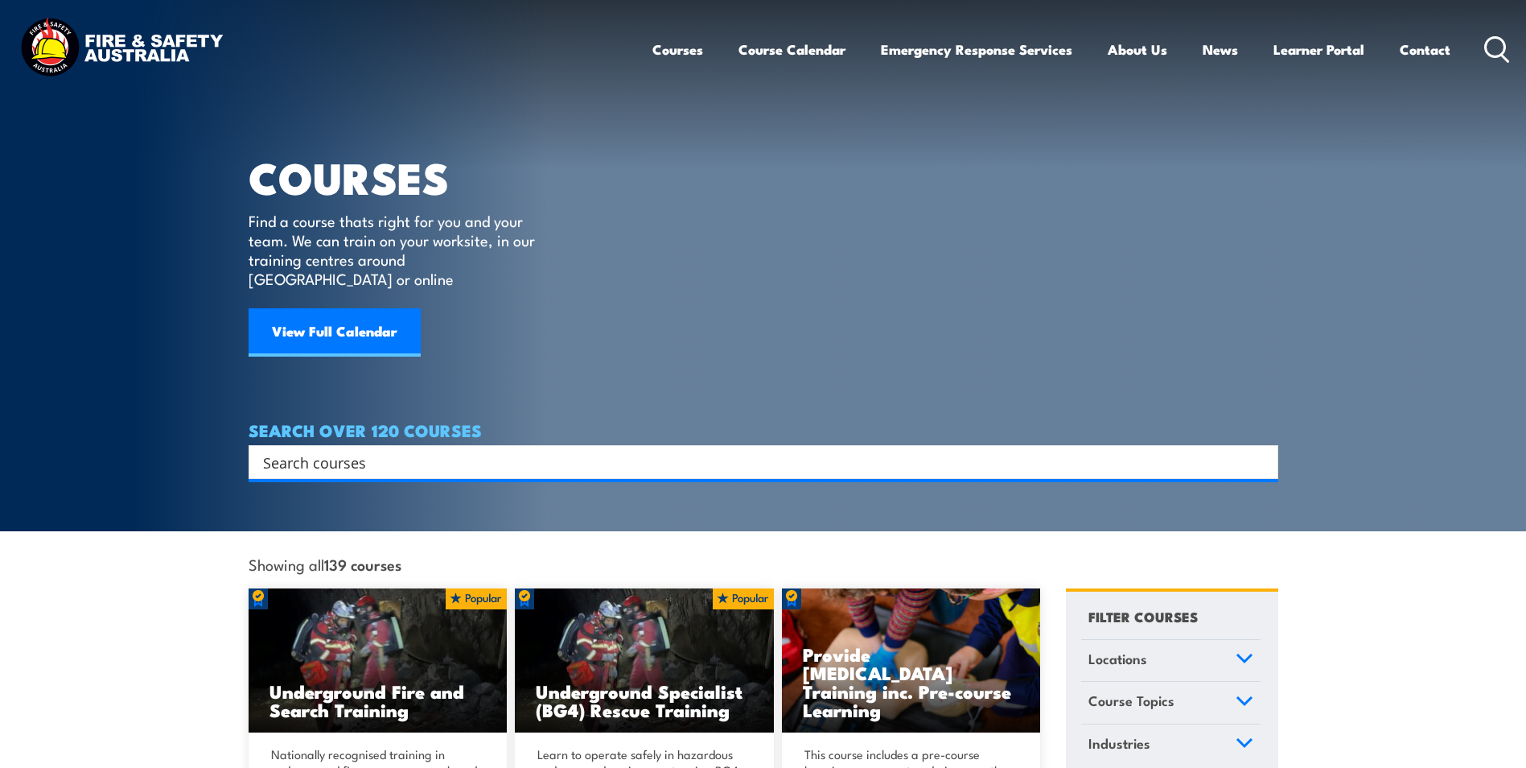
click at [531, 450] on input "Search input" at bounding box center [753, 462] width 980 height 24
paste input "PUAFER008"
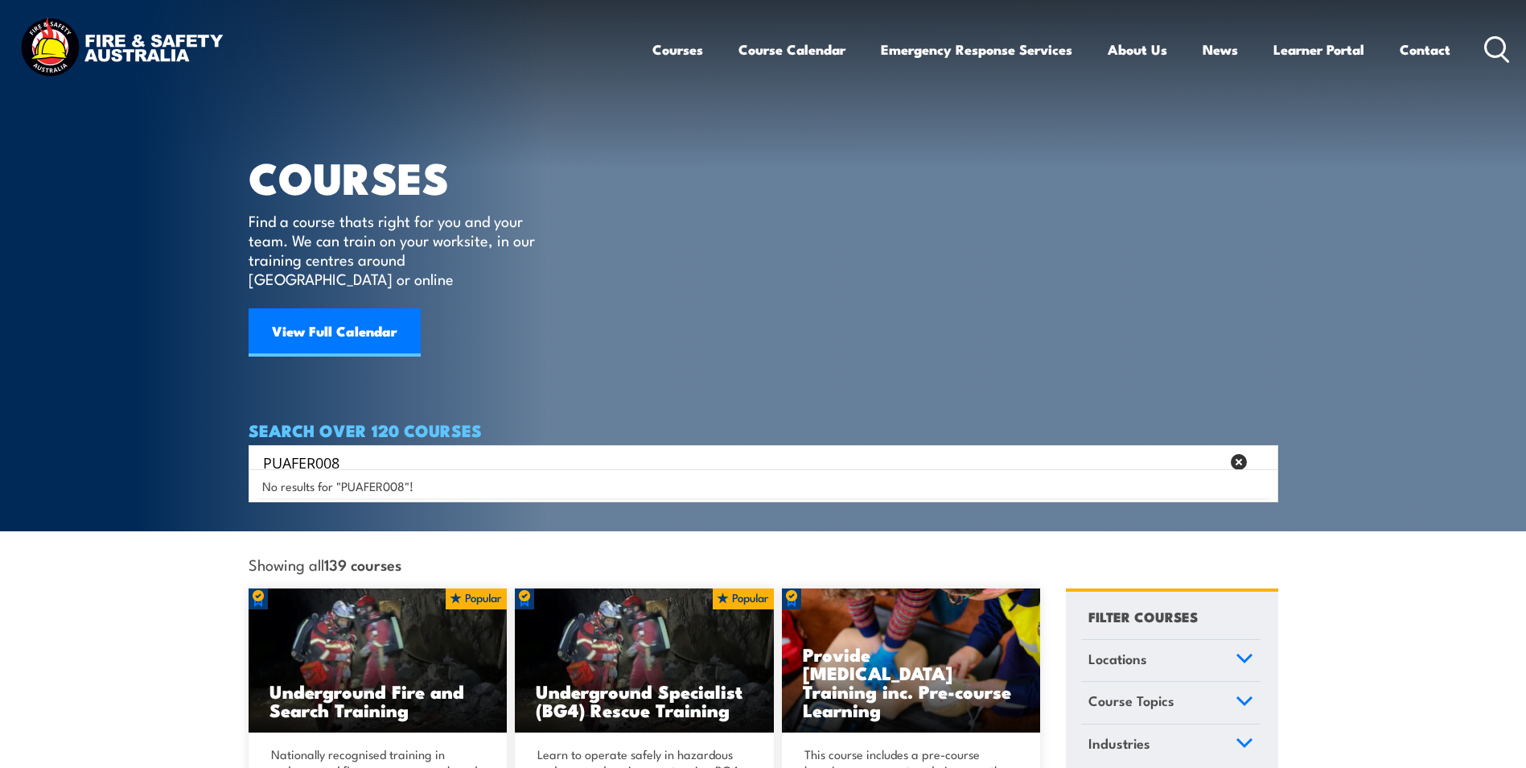
type input "PUAFER008"
click at [1248, 451] on div at bounding box center [1239, 462] width 23 height 23
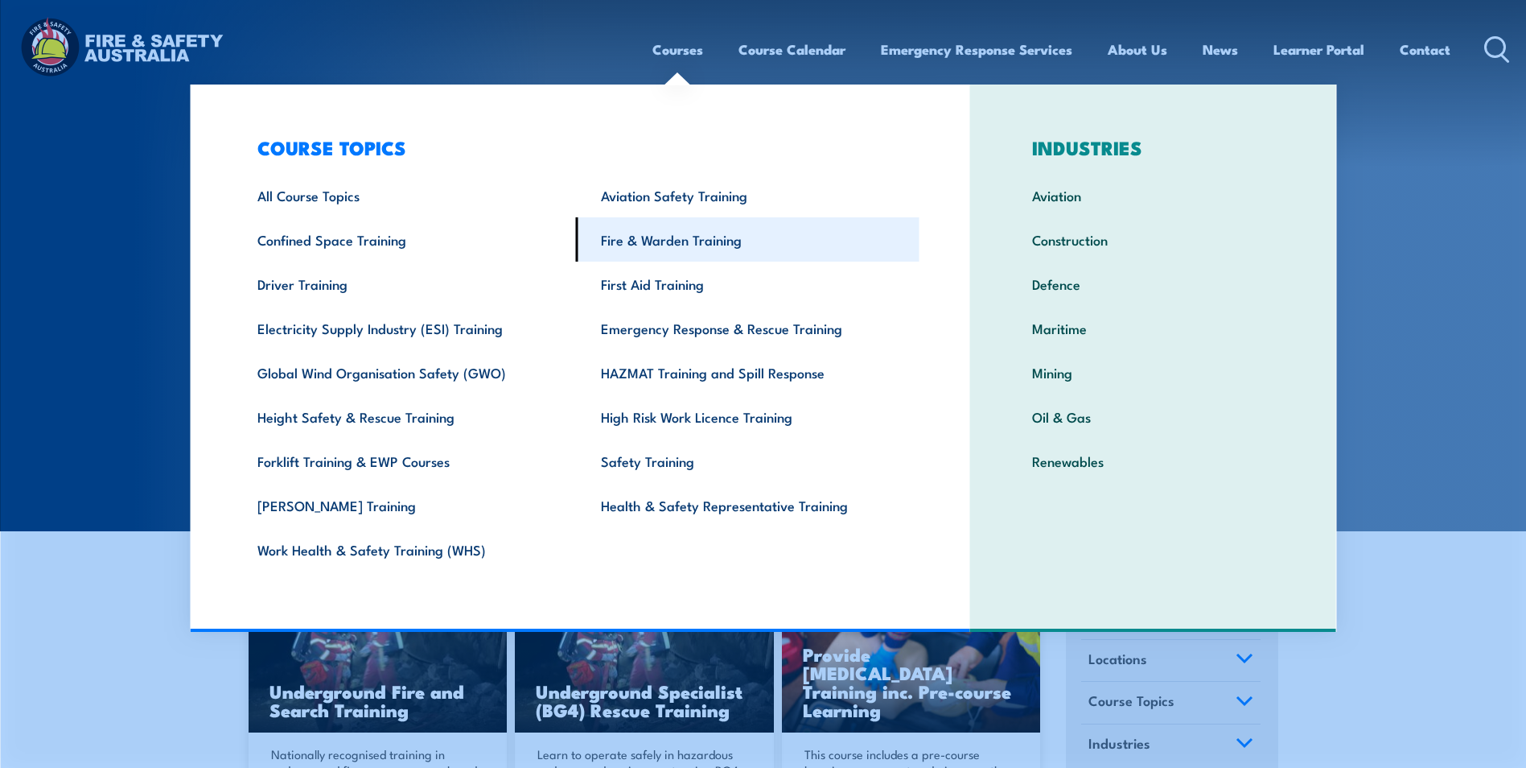
click at [702, 246] on link "Fire & Warden Training" at bounding box center [748, 239] width 344 height 44
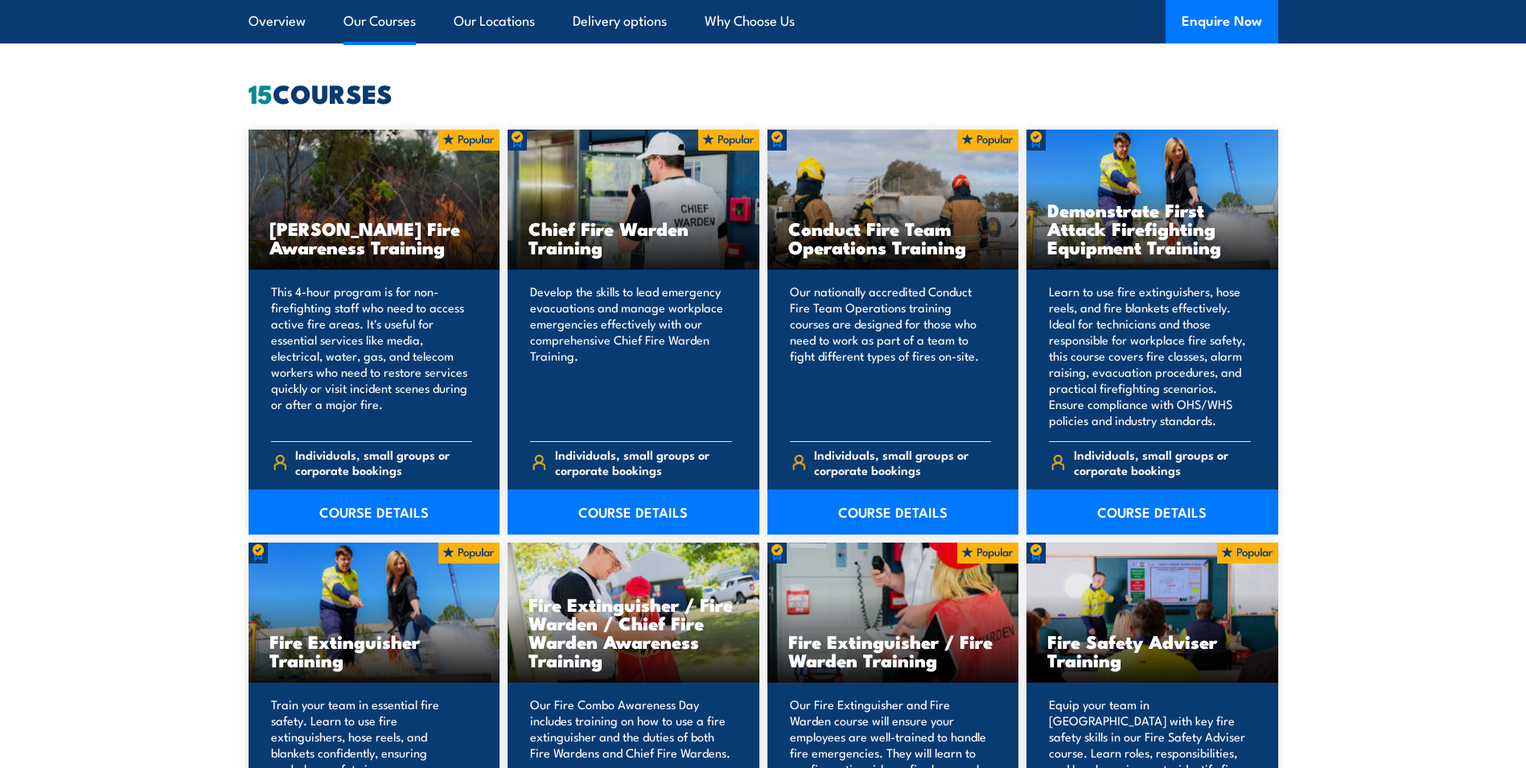
scroll to position [1287, 0]
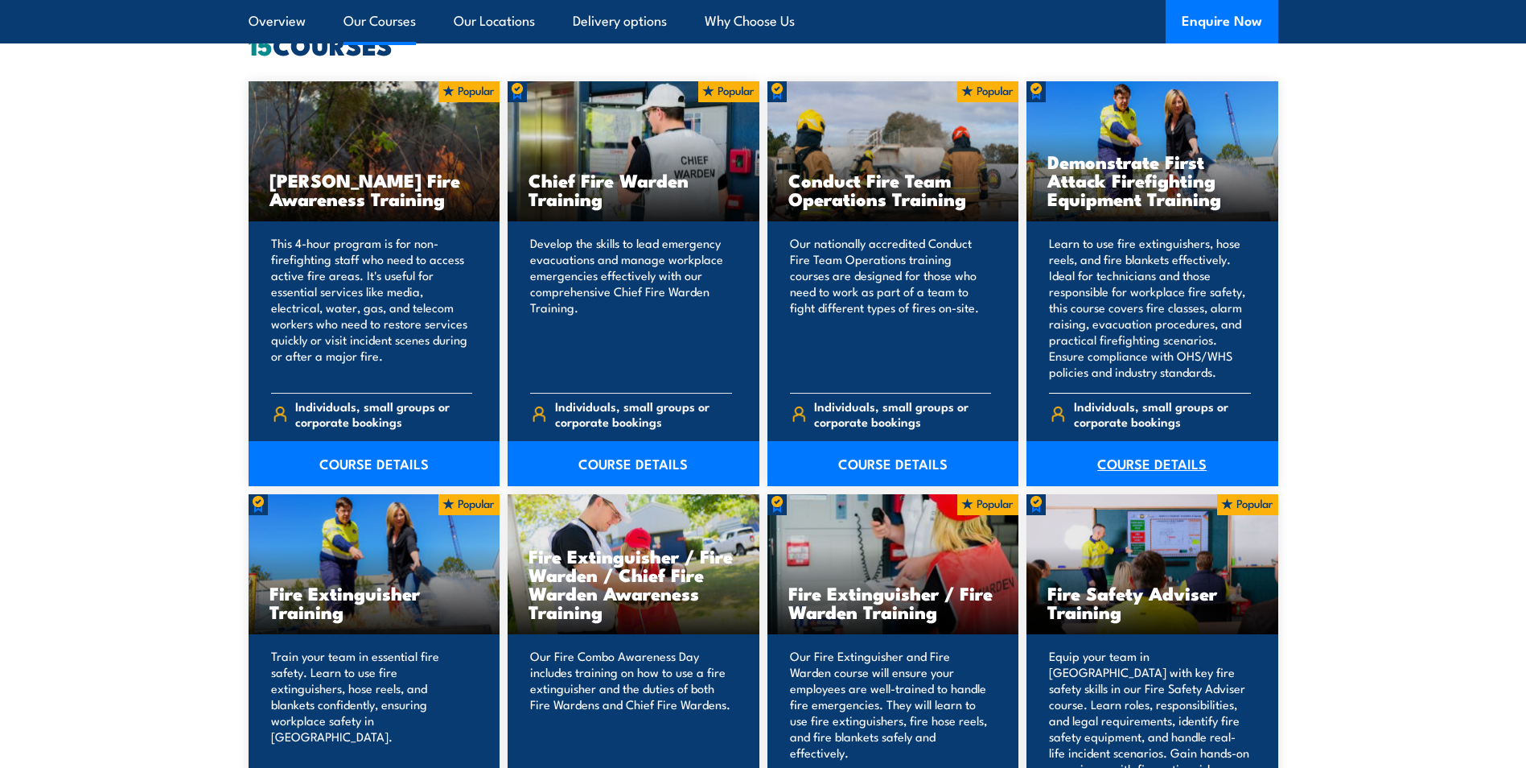
click at [1192, 463] on link "COURSE DETAILS" at bounding box center [1153, 463] width 252 height 45
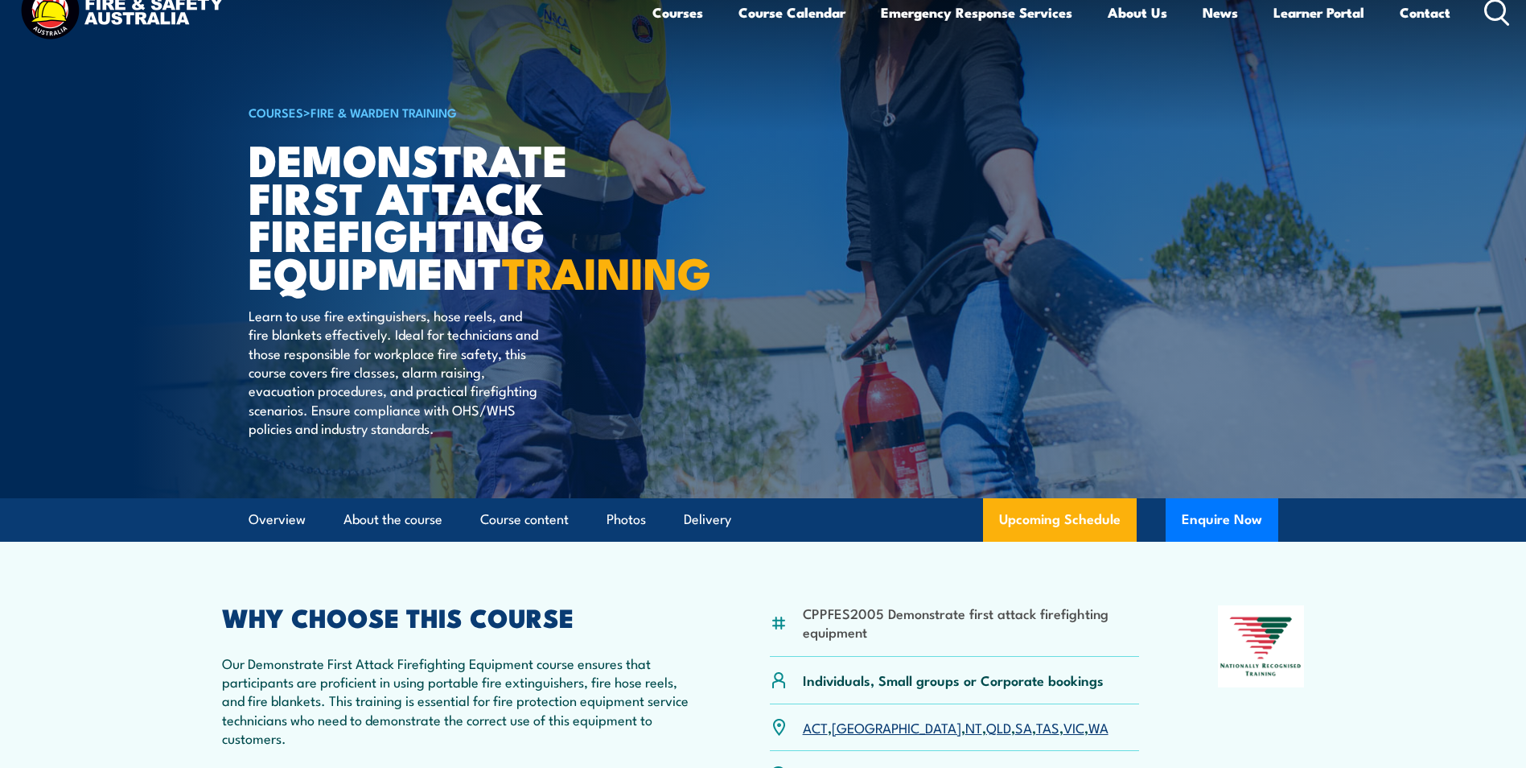
scroll to position [80, 0]
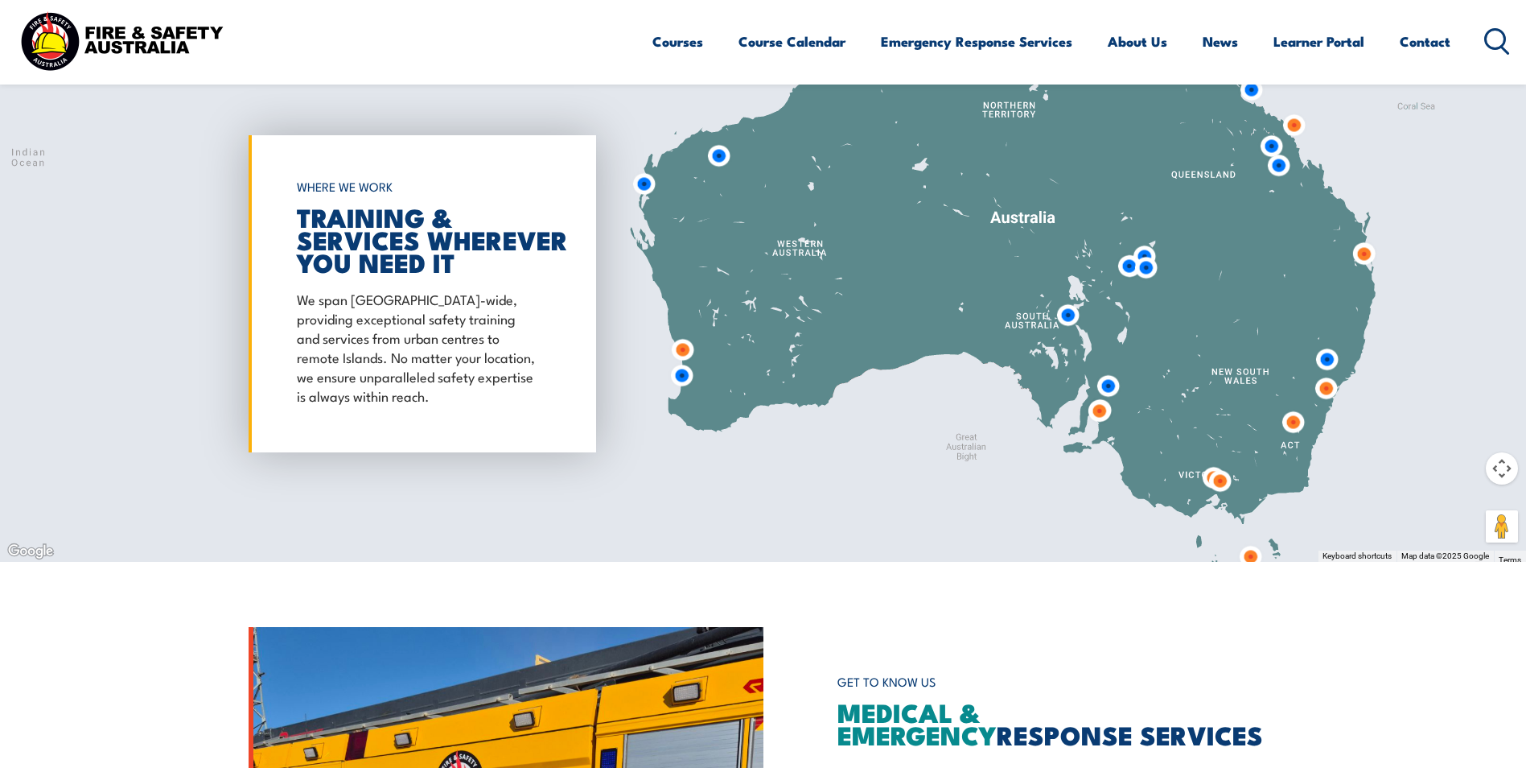
scroll to position [1529, 0]
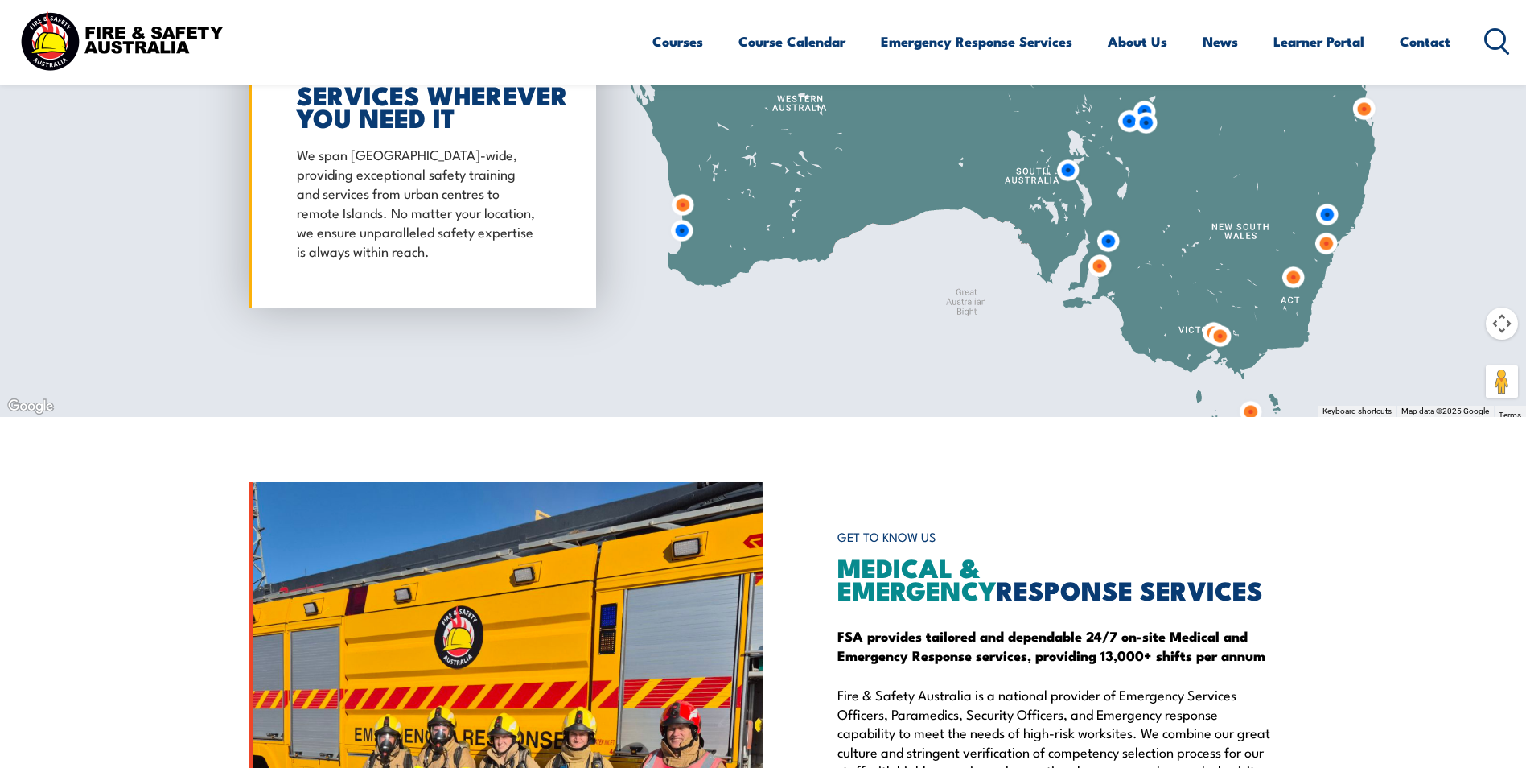
click at [1330, 245] on img at bounding box center [1326, 243] width 43 height 43
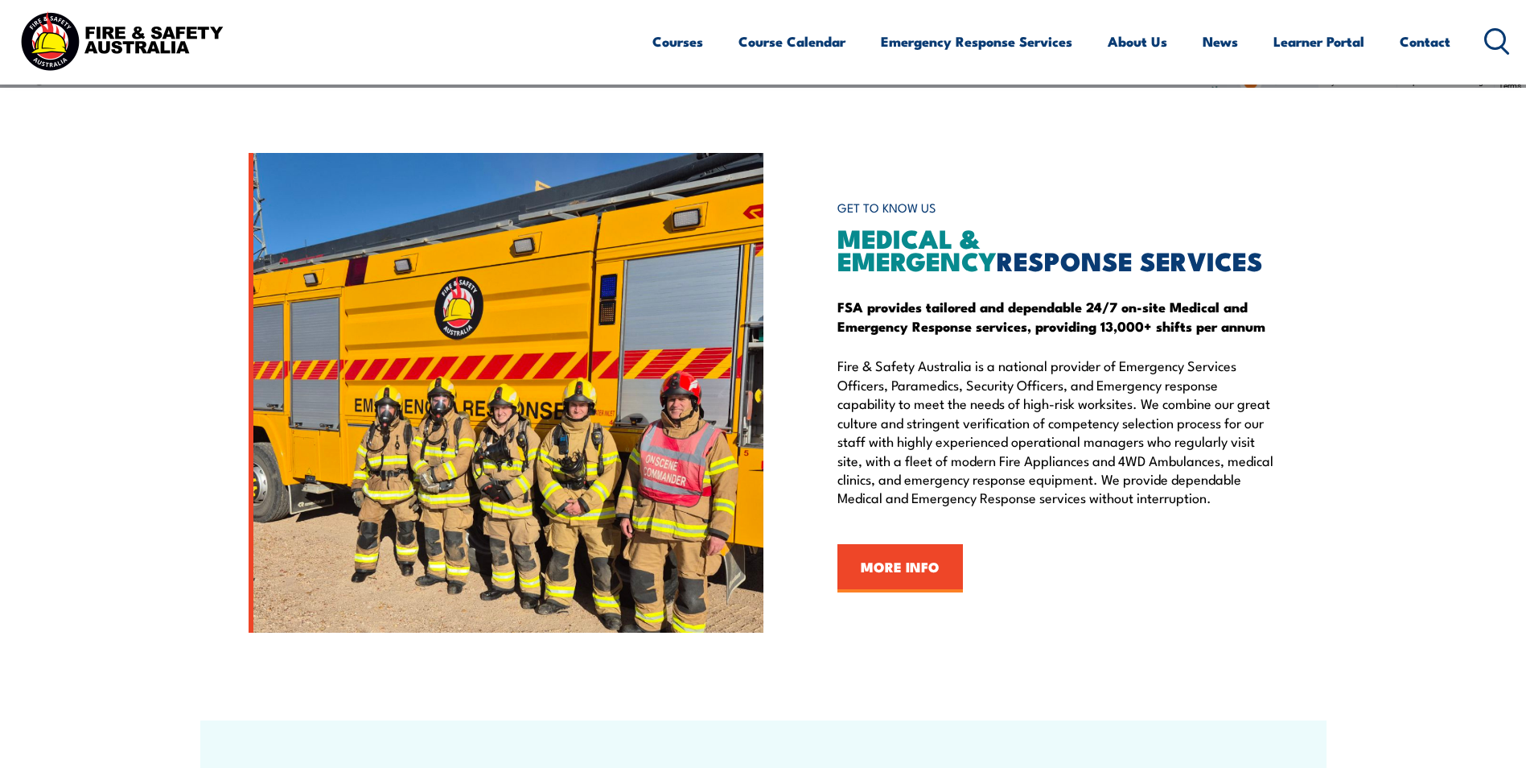
scroll to position [1448, 0]
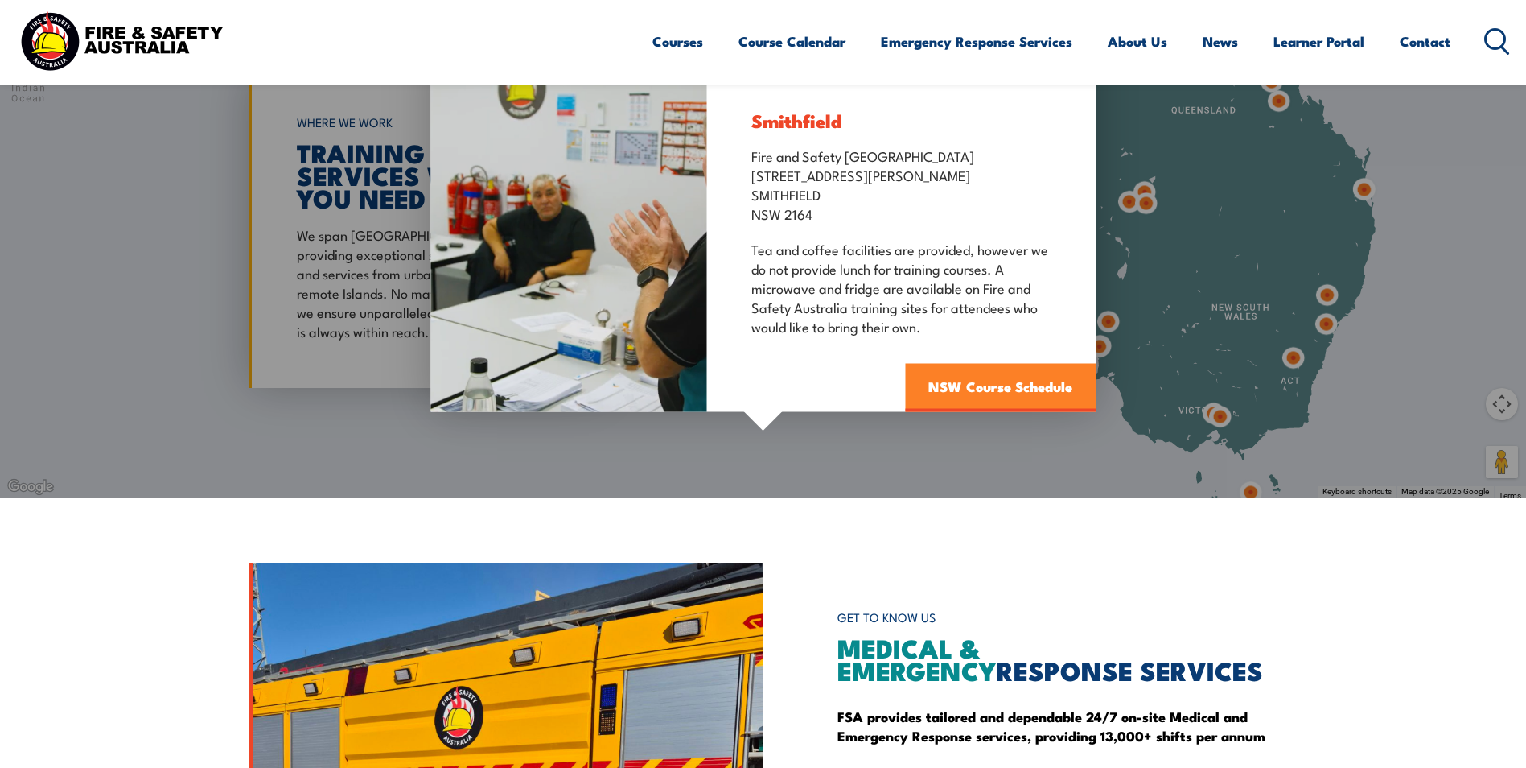
click at [1020, 393] on link "NSW Course Schedule" at bounding box center [1000, 387] width 191 height 48
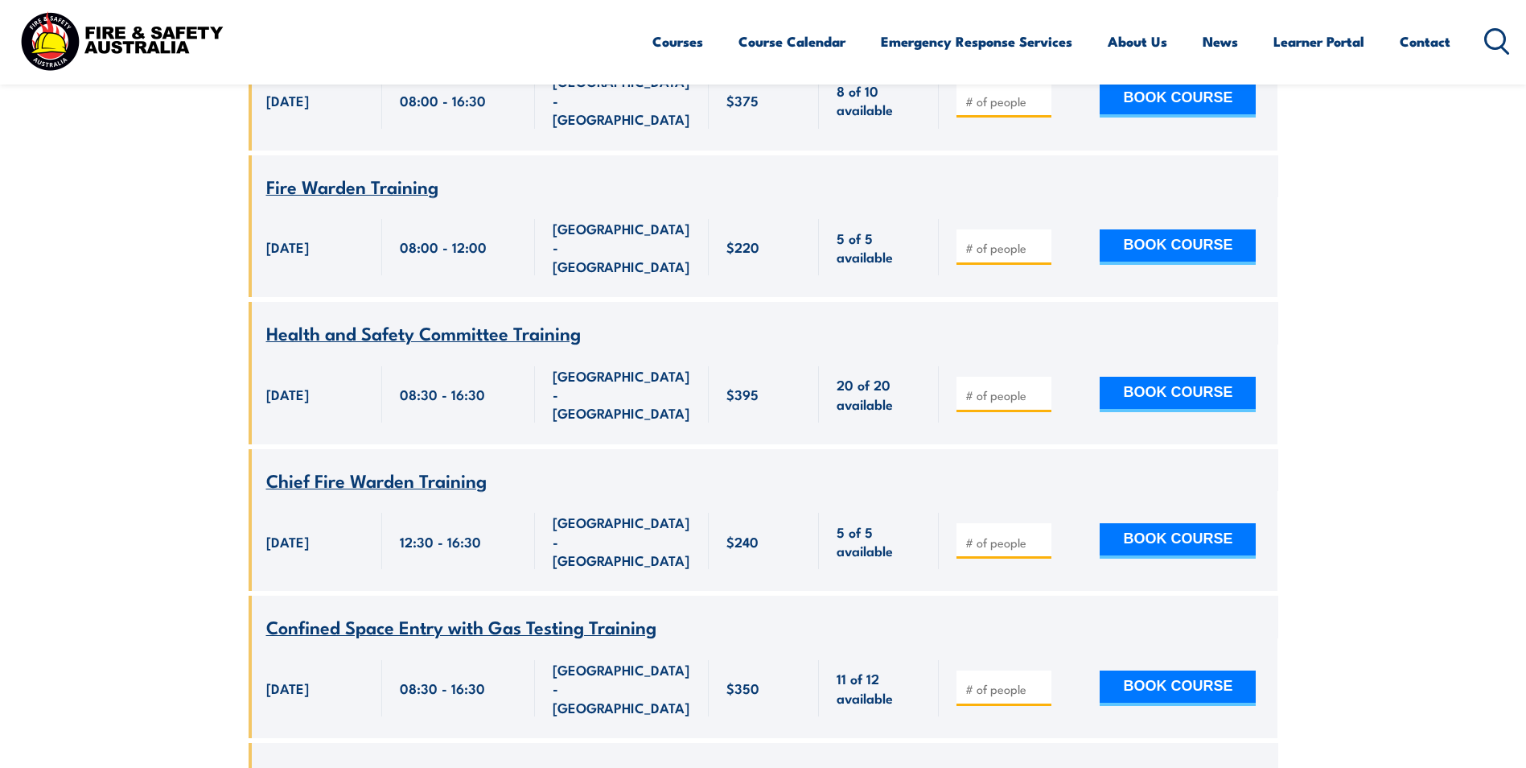
scroll to position [4796, 0]
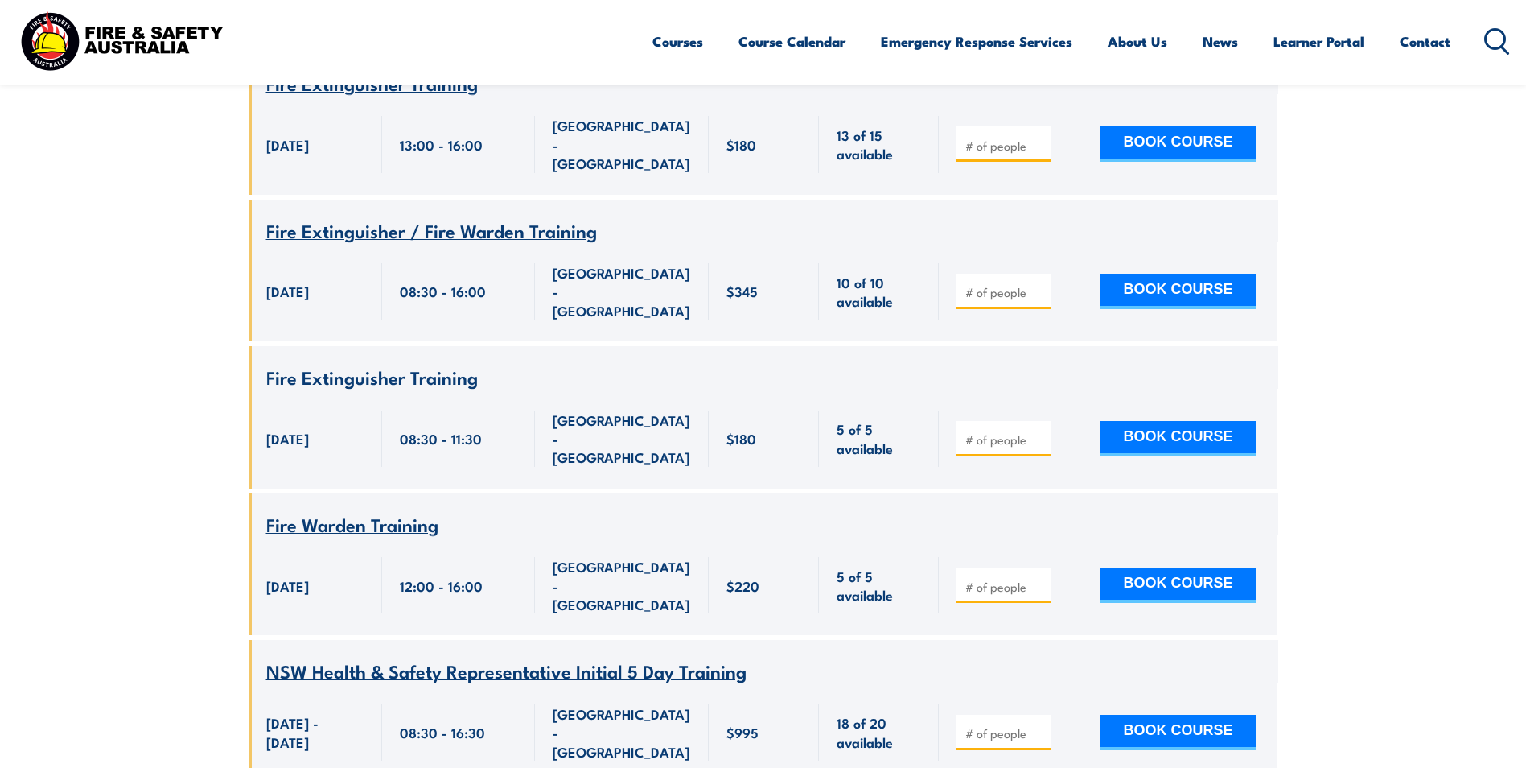
scroll to position [6002, 0]
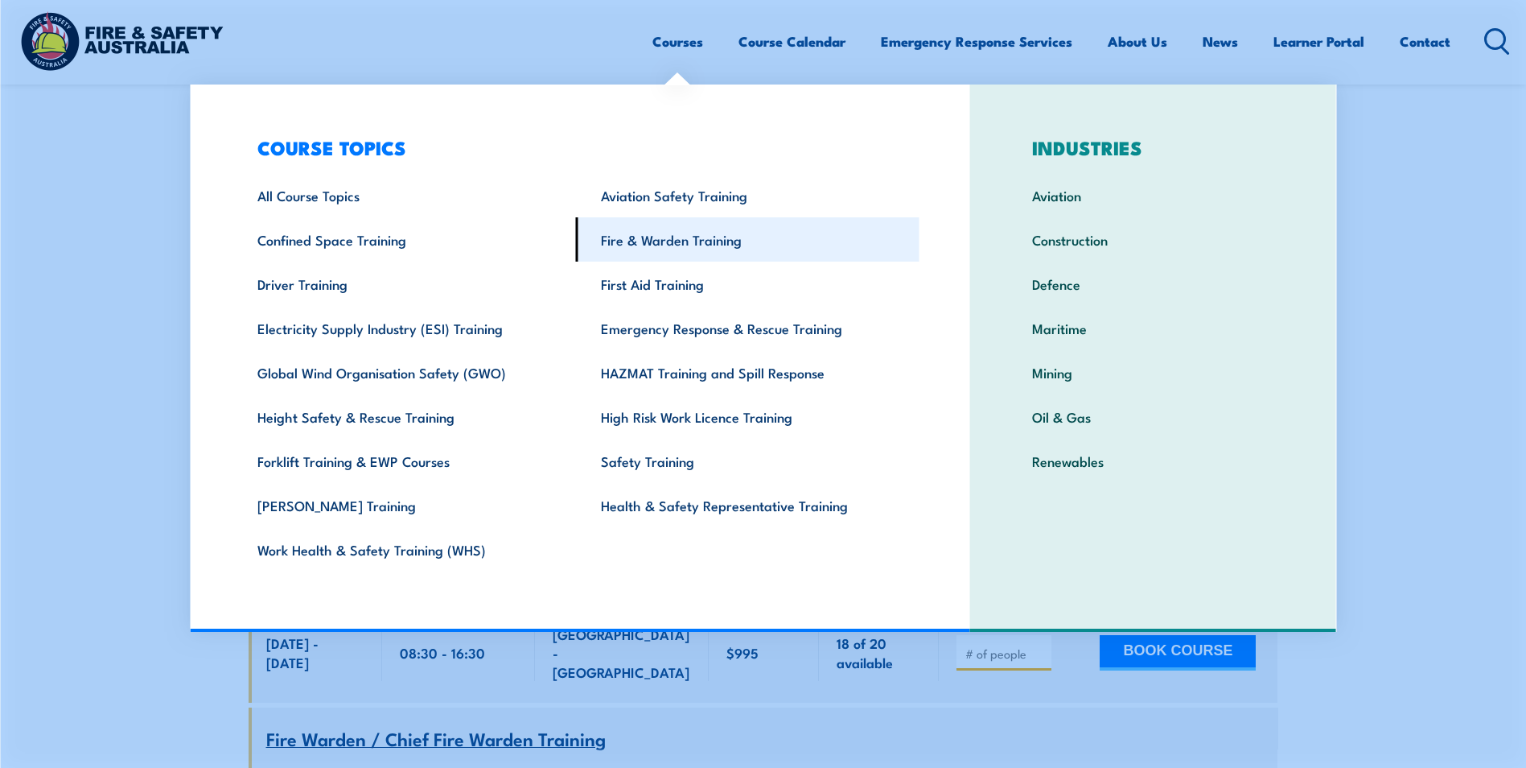
click at [662, 238] on link "Fire & Warden Training" at bounding box center [748, 239] width 344 height 44
